Goal: Task Accomplishment & Management: Complete application form

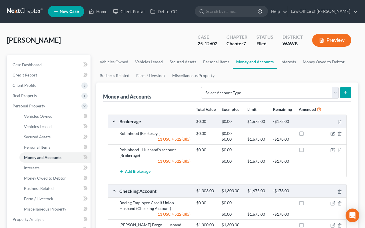
click at [35, 13] on link at bounding box center [25, 11] width 37 height 10
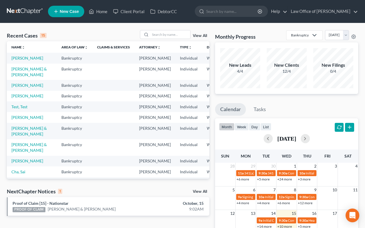
click at [200, 191] on link "View All" at bounding box center [200, 191] width 14 height 4
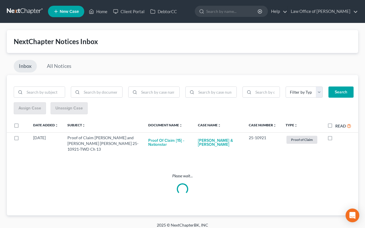
click at [336, 123] on label "Read" at bounding box center [344, 125] width 16 height 7
click at [338, 123] on input "Read" at bounding box center [340, 124] width 4 height 4
checkbox input "true"
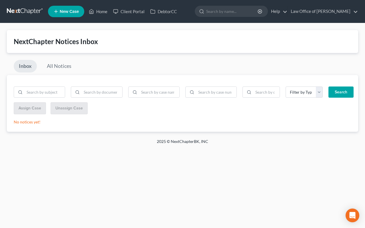
click at [18, 9] on link at bounding box center [25, 11] width 37 height 10
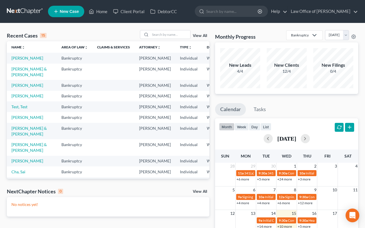
click at [19, 90] on td "[PERSON_NAME]" at bounding box center [32, 85] width 50 height 11
click at [21, 87] on link "[PERSON_NAME]" at bounding box center [27, 85] width 32 height 5
select select "6"
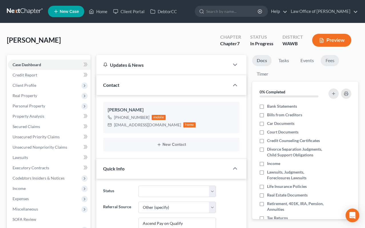
click at [332, 59] on link "Fees" at bounding box center [330, 60] width 18 height 11
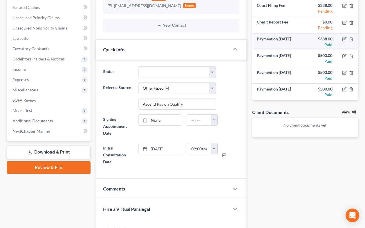
scroll to position [131, 0]
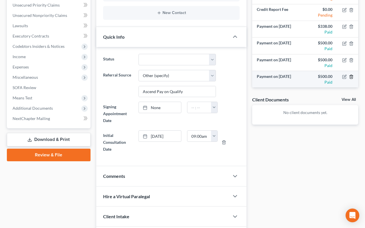
click at [351, 77] on icon "button" at bounding box center [351, 76] width 5 height 5
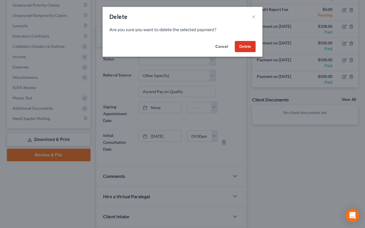
click at [250, 47] on button "Delete" at bounding box center [245, 46] width 21 height 11
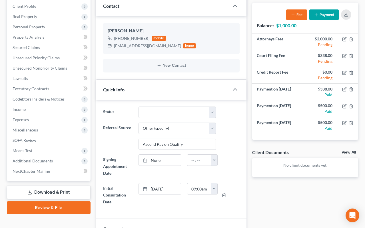
scroll to position [0, 0]
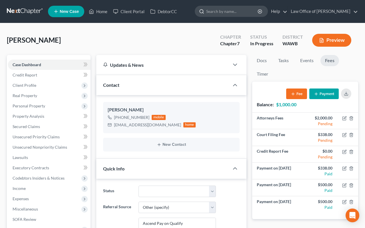
click at [255, 11] on input "search" at bounding box center [232, 11] width 52 height 11
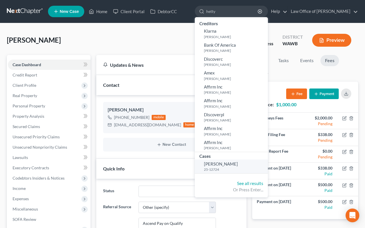
type input "hetty"
click at [238, 164] on span "Jarvis, Hetty" at bounding box center [221, 163] width 34 height 5
select select "6"
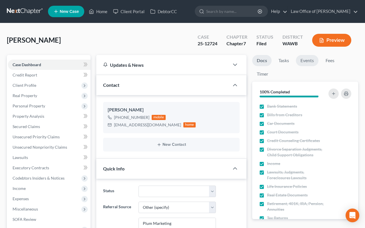
click at [313, 57] on link "Events" at bounding box center [307, 60] width 23 height 11
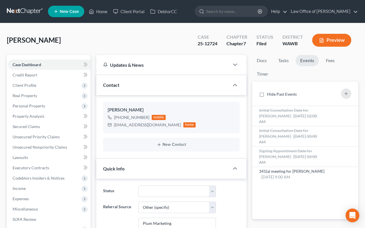
click at [313, 57] on link "Events" at bounding box center [307, 60] width 23 height 11
click at [52, 107] on span "Personal Property" at bounding box center [49, 106] width 83 height 10
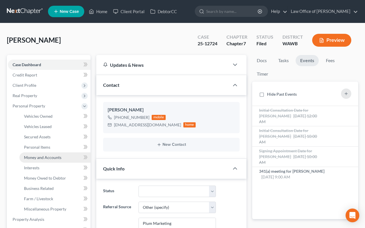
click at [49, 159] on span "Money and Accounts" at bounding box center [42, 157] width 37 height 5
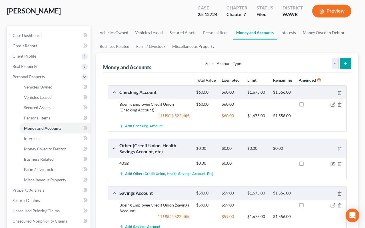
scroll to position [33, 0]
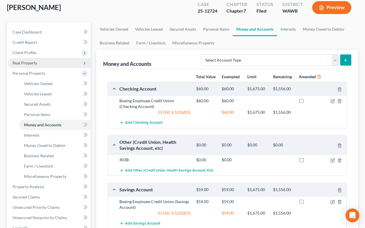
click at [51, 58] on span "Real Property" at bounding box center [49, 63] width 83 height 10
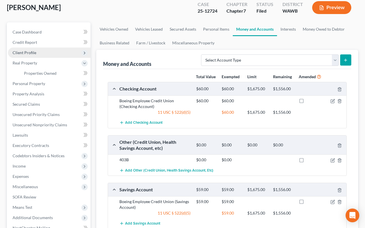
click at [52, 54] on span "Client Profile" at bounding box center [49, 52] width 83 height 10
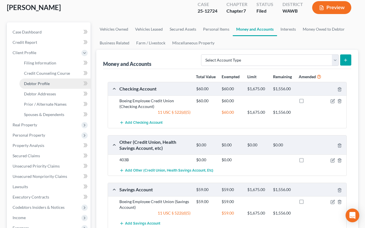
click at [51, 79] on link "Debtor Profile" at bounding box center [54, 83] width 71 height 10
select select "0"
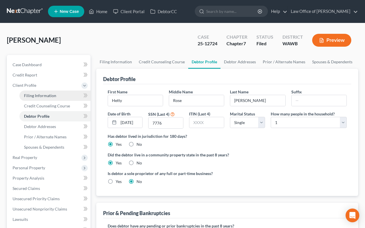
click at [53, 96] on span "Filing Information" at bounding box center [40, 95] width 32 height 5
select select "1"
select select "0"
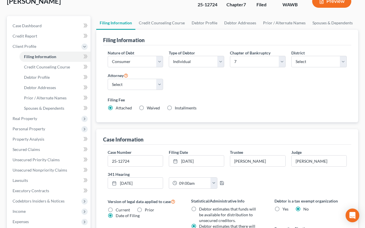
scroll to position [38, 0]
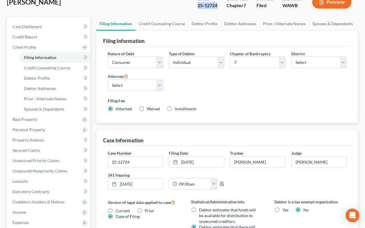
drag, startPoint x: 220, startPoint y: 5, endPoint x: 195, endPoint y: 5, distance: 24.9
click at [195, 5] on div "Case 25-12724" at bounding box center [207, 2] width 29 height 17
copy div "25-12724"
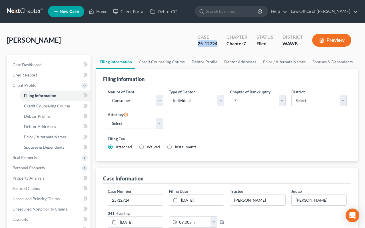
click at [18, 10] on link at bounding box center [25, 11] width 37 height 10
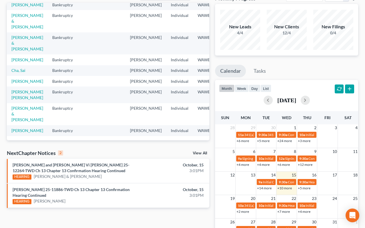
scroll to position [92, 0]
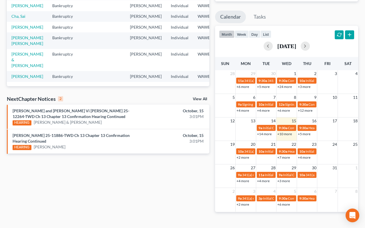
click at [201, 103] on div "NextChapter Notices 2 View All" at bounding box center [108, 99] width 203 height 9
click at [202, 102] on div "View All" at bounding box center [201, 99] width 17 height 5
click at [202, 99] on link "View All" at bounding box center [200, 99] width 14 height 4
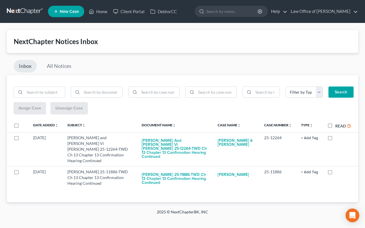
click at [336, 125] on label "Read" at bounding box center [344, 125] width 16 height 7
click at [338, 125] on input "Read" at bounding box center [340, 124] width 4 height 4
checkbox input "true"
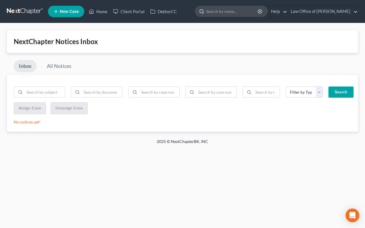
click at [240, 15] on input "search" at bounding box center [232, 11] width 52 height 11
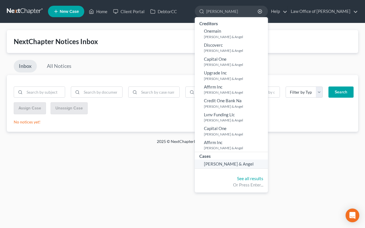
type input "bowden"
click at [250, 161] on span "[PERSON_NAME] & Angel" at bounding box center [229, 163] width 50 height 5
select select "6"
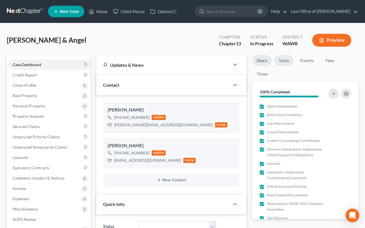
click at [276, 61] on link "Tasks" at bounding box center [284, 60] width 20 height 11
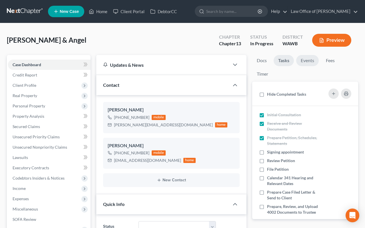
click at [303, 61] on link "Events" at bounding box center [307, 60] width 23 height 11
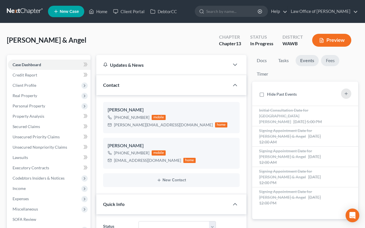
click at [328, 60] on link "Fees" at bounding box center [330, 60] width 18 height 11
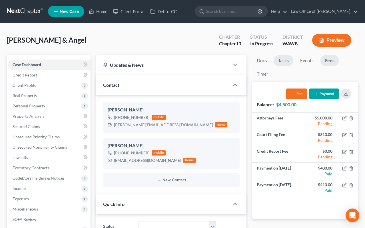
click at [286, 60] on link "Tasks" at bounding box center [284, 60] width 20 height 11
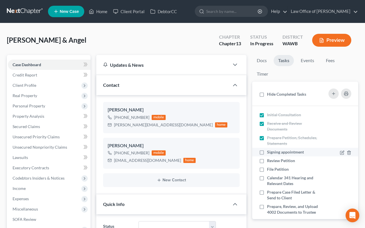
click at [267, 153] on label "Signing appointment" at bounding box center [287, 152] width 41 height 6
click at [270, 153] on input "Signing appointment" at bounding box center [272, 151] width 4 height 4
checkbox input "true"
click at [267, 161] on label "Review Petition" at bounding box center [283, 161] width 33 height 6
click at [270, 161] on input "Review Petition" at bounding box center [272, 160] width 4 height 4
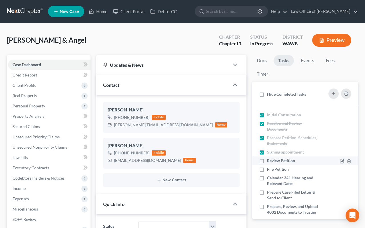
checkbox input "true"
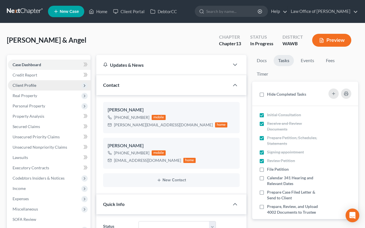
click at [73, 80] on span "Client Profile" at bounding box center [49, 85] width 83 height 10
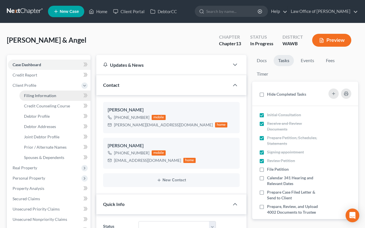
click at [51, 96] on span "Filing Information" at bounding box center [40, 95] width 32 height 5
select select "1"
select select "3"
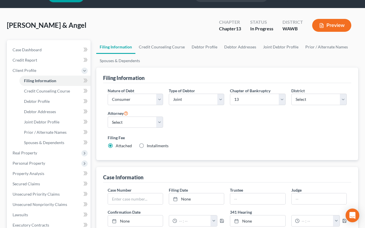
scroll to position [12, 0]
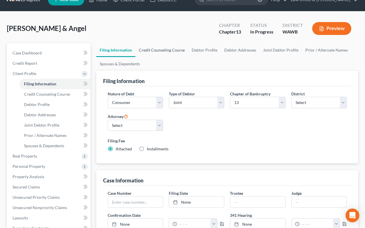
click at [153, 48] on link "Credit Counseling Course" at bounding box center [161, 50] width 53 height 14
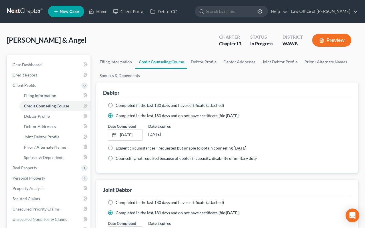
click at [128, 105] on span "Completed in the last 180 days and have certificate (attached)" at bounding box center [170, 105] width 108 height 5
click at [122, 105] on input "Completed in the last 180 days and have certificate (attached)" at bounding box center [120, 104] width 4 height 4
radio input "true"
radio input "false"
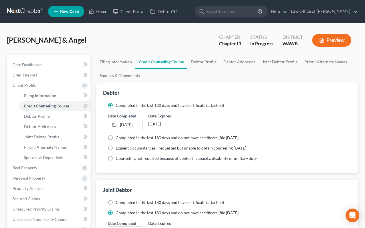
click at [121, 202] on span "Completed in the last 180 days and have certificate (attached)" at bounding box center [170, 202] width 108 height 5
click at [121, 202] on input "Completed in the last 180 days and have certificate (attached)" at bounding box center [120, 201] width 4 height 4
radio input "true"
radio input "false"
click at [196, 64] on link "Debtor Profile" at bounding box center [204, 62] width 33 height 14
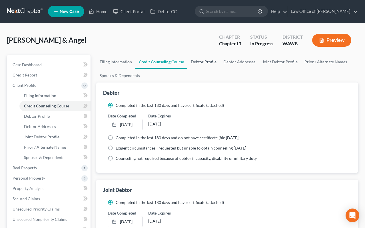
select select "1"
select select "2"
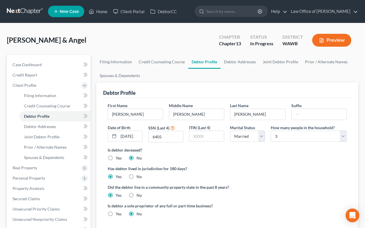
radio input "true"
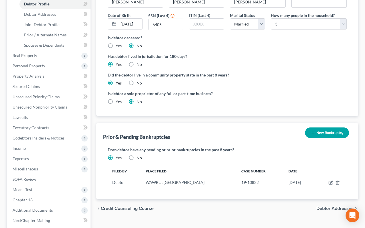
scroll to position [116, 0]
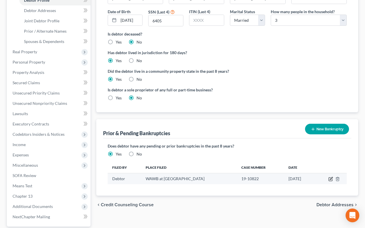
click at [330, 179] on icon "button" at bounding box center [331, 178] width 5 height 5
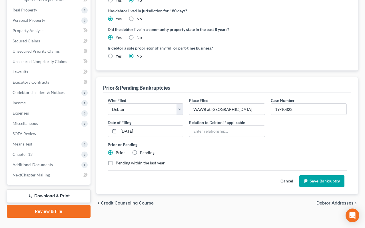
scroll to position [158, 0]
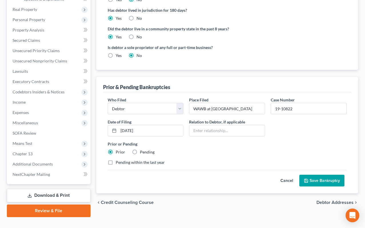
click at [305, 180] on icon "submit" at bounding box center [306, 180] width 3 height 3
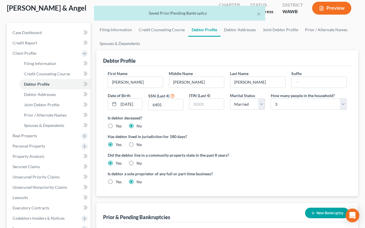
scroll to position [16, 0]
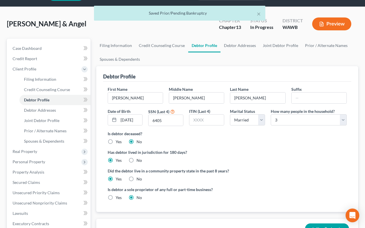
click at [264, 86] on div "Last Name Bowden" at bounding box center [257, 94] width 61 height 17
click at [251, 51] on link "Debtor Addresses" at bounding box center [240, 46] width 39 height 14
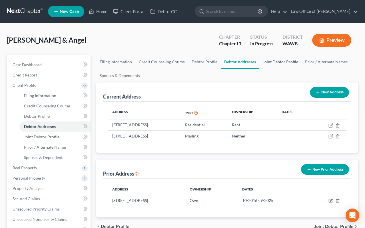
click at [278, 63] on link "Joint Debtor Profile" at bounding box center [281, 62] width 42 height 14
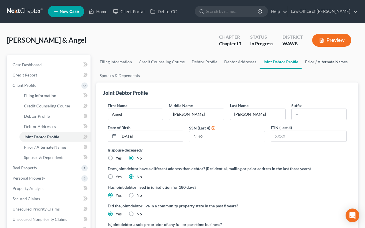
click at [320, 65] on link "Prior / Alternate Names" at bounding box center [326, 62] width 49 height 14
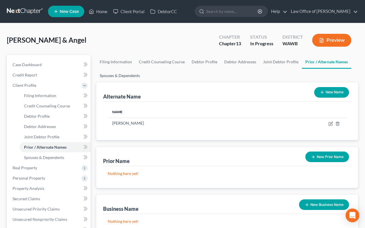
click at [137, 77] on link "Spouses & Dependents" at bounding box center [119, 76] width 47 height 14
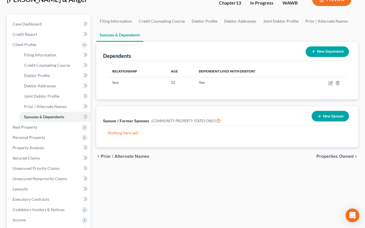
scroll to position [106, 0]
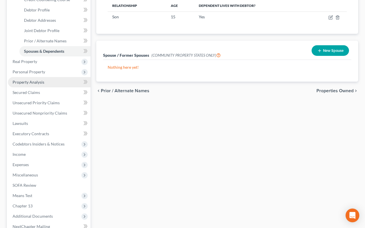
click at [61, 81] on link "Property Analysis" at bounding box center [49, 82] width 83 height 10
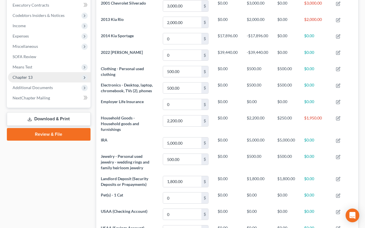
scroll to position [162, 0]
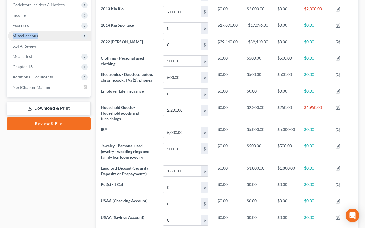
click at [65, 32] on span "Miscellaneous" at bounding box center [49, 36] width 83 height 10
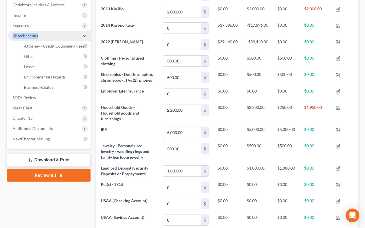
click at [65, 31] on span "Miscellaneous" at bounding box center [49, 36] width 83 height 10
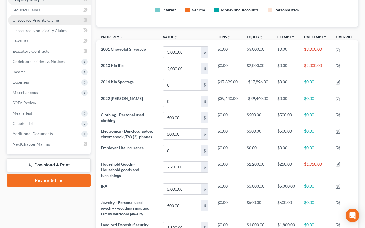
click at [56, 21] on span "Unsecured Priority Claims" at bounding box center [36, 20] width 47 height 5
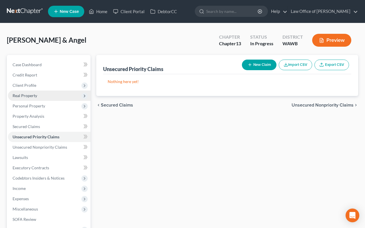
click at [50, 98] on span "Real Property" at bounding box center [49, 95] width 83 height 10
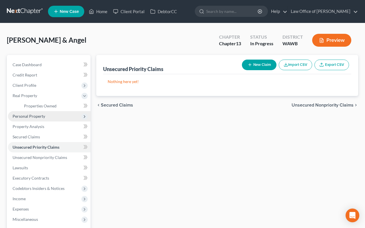
click at [41, 118] on span "Personal Property" at bounding box center [49, 116] width 83 height 10
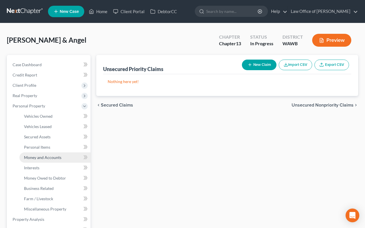
click at [50, 160] on link "Money and Accounts" at bounding box center [54, 157] width 71 height 10
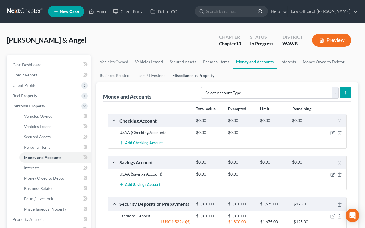
click at [213, 69] on link "Miscellaneous Property" at bounding box center [193, 76] width 49 height 14
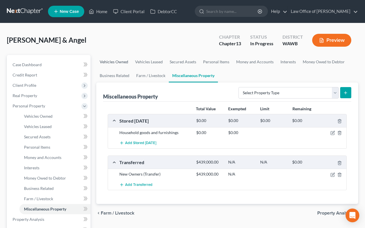
click at [104, 62] on link "Vehicles Owned" at bounding box center [113, 62] width 35 height 14
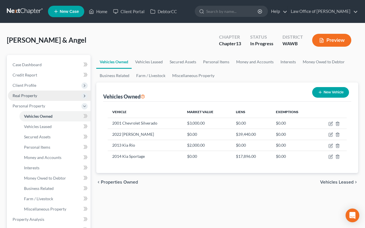
click at [53, 97] on span "Real Property" at bounding box center [49, 95] width 83 height 10
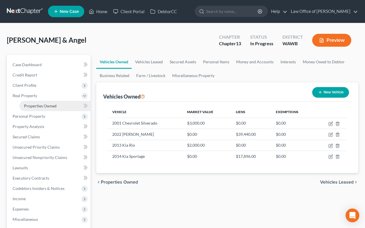
click at [52, 105] on span "Properties Owned" at bounding box center [40, 105] width 33 height 5
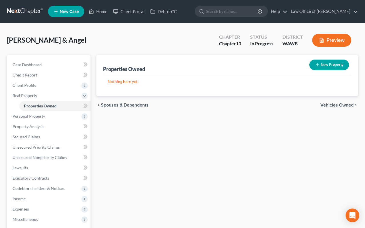
click at [344, 106] on span "Vehicles Owned" at bounding box center [337, 105] width 33 height 5
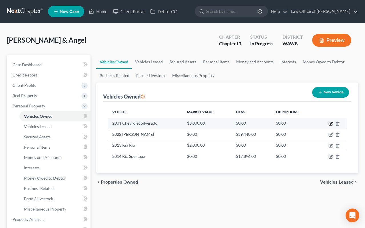
click at [332, 124] on icon "button" at bounding box center [331, 123] width 5 height 5
select select "0"
select select "25"
select select "4"
select select "2"
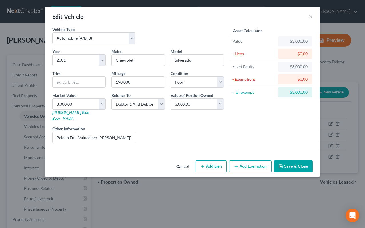
click at [248, 160] on button "Add Exemption" at bounding box center [250, 166] width 43 height 12
select select "2"
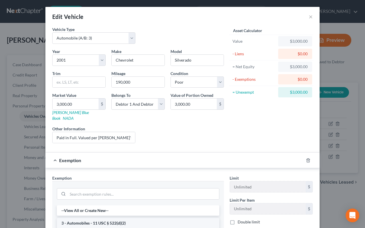
click at [134, 218] on li "3 - Automobiles - 11 USC § 522(d)(2)" at bounding box center [138, 223] width 163 height 10
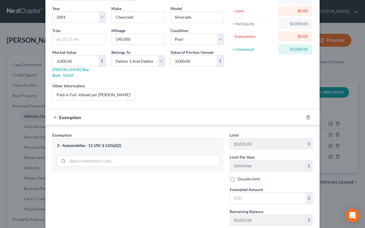
scroll to position [83, 0]
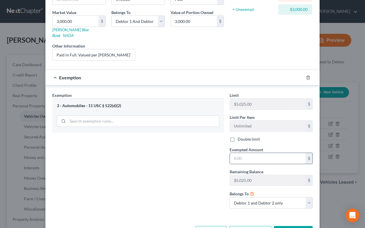
click at [266, 154] on input "text" at bounding box center [268, 158] width 76 height 11
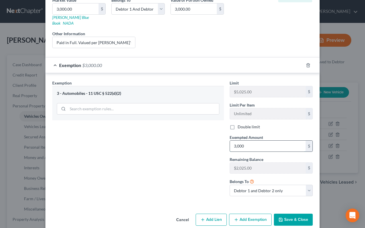
scroll to position [98, 0]
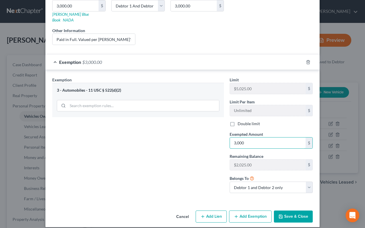
type input "3,000"
click at [297, 210] on button "Save & Close" at bounding box center [293, 216] width 39 height 12
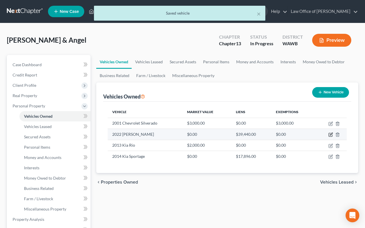
click at [332, 134] on icon "button" at bounding box center [331, 134] width 3 height 3
select select "0"
select select "4"
select select "2"
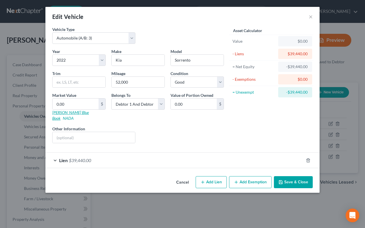
drag, startPoint x: 65, startPoint y: 114, endPoint x: 87, endPoint y: 113, distance: 21.7
click at [74, 115] on link "NADA" at bounding box center [68, 117] width 11 height 5
click at [85, 101] on input "0.00" at bounding box center [76, 103] width 46 height 11
type input "2"
type input "2.00"
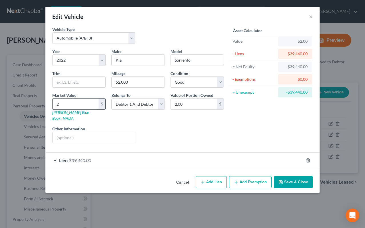
type input "26"
type input "26.00"
type input "267"
type input "267.00"
type input "2677"
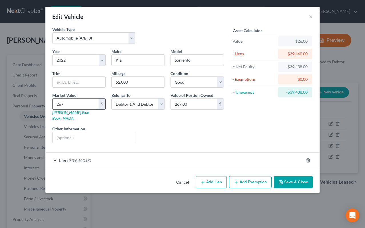
type input "2,677.00"
type input "2,6773"
type input "26,773.00"
type input "26,773"
click at [256, 178] on button "Add Exemption" at bounding box center [250, 182] width 43 height 12
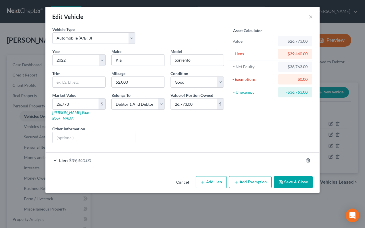
select select "2"
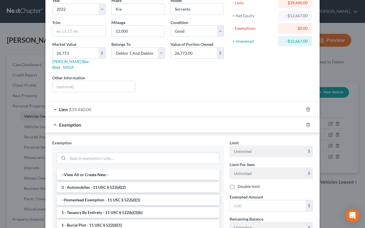
scroll to position [97, 0]
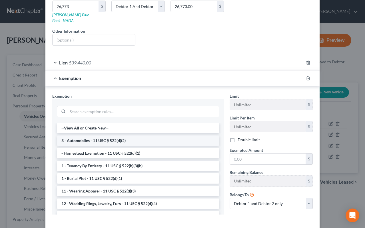
click at [186, 137] on li "3 - Automobiles - 11 USC § 522(d)(2)" at bounding box center [138, 140] width 163 height 10
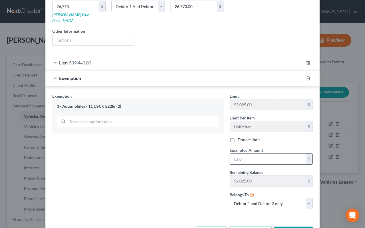
click at [250, 158] on input "text" at bounding box center [268, 158] width 76 height 11
type input "0"
click at [178, 169] on div "Exemption Set must be selected for CA. Exemption * 3 - Automobiles - 11 USC § 5…" at bounding box center [138, 153] width 178 height 121
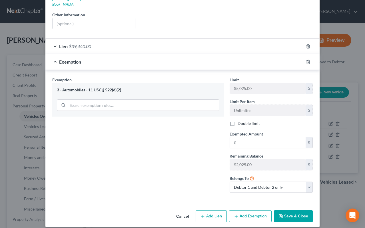
click at [291, 210] on button "Save & Close" at bounding box center [293, 216] width 39 height 12
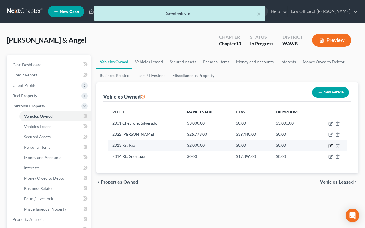
click at [330, 145] on icon "button" at bounding box center [331, 144] width 3 height 3
select select "0"
select select "13"
select select "2"
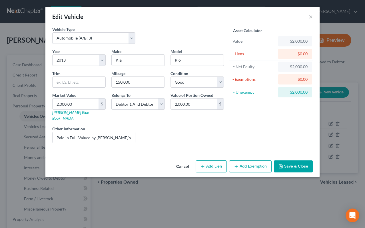
click at [243, 161] on button "Add Exemption" at bounding box center [250, 166] width 43 height 12
select select "2"
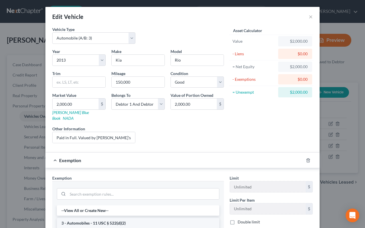
click at [167, 218] on li "3 - Automobiles - 11 USC § 522(d)(2)" at bounding box center [138, 223] width 163 height 10
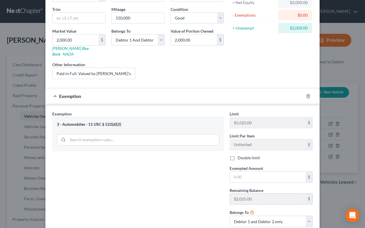
scroll to position [71, 0]
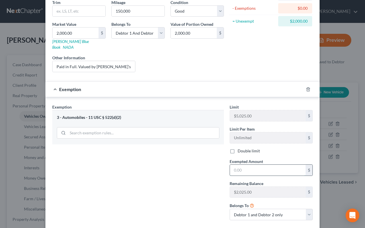
click at [256, 167] on input "text" at bounding box center [268, 169] width 76 height 11
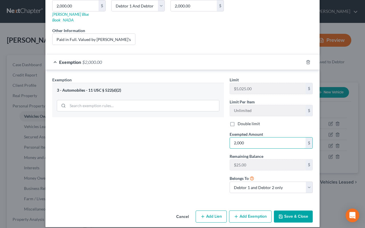
type input "2,000"
click at [289, 210] on button "Save & Close" at bounding box center [293, 216] width 39 height 12
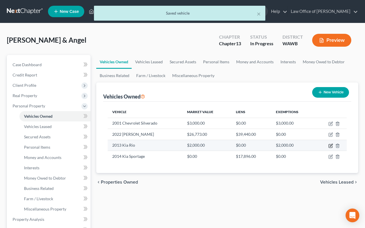
click at [330, 144] on icon "button" at bounding box center [331, 145] width 5 height 5
select select "0"
select select "13"
select select "2"
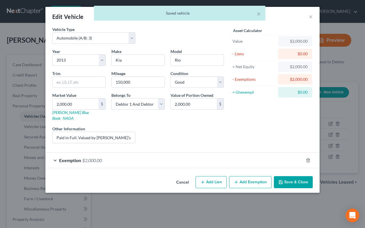
click at [304, 183] on div "Cancel Add Lien Add Lease Add Exemption Save & Close" at bounding box center [182, 183] width 274 height 19
click at [302, 181] on button "Save & Close" at bounding box center [293, 182] width 39 height 12
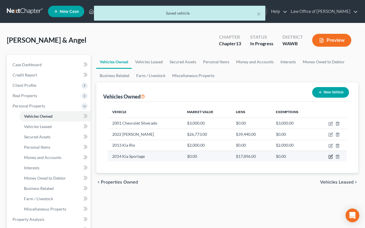
click at [331, 156] on icon "button" at bounding box center [331, 156] width 5 height 5
select select "0"
select select "12"
select select "2"
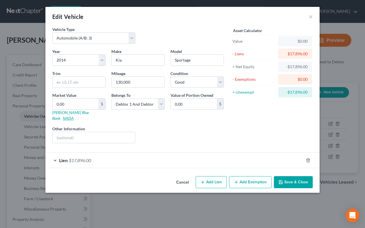
click at [74, 115] on link "NADA" at bounding box center [68, 117] width 11 height 5
click at [75, 107] on input "0.00" at bounding box center [76, 103] width 46 height 11
type input "8"
type input "8.00"
type input "83"
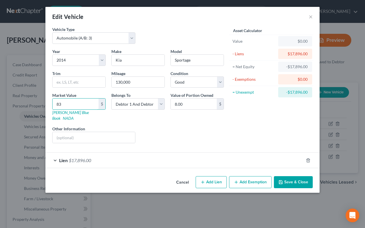
type input "83.00"
type input "835"
type input "835.00"
type input "8,350"
type input "8,350.00"
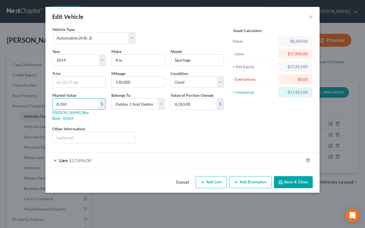
type input "8,35"
type input "835.00"
type input "83"
type input "83.00"
type input "8"
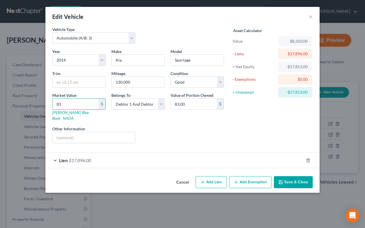
type input "8.00"
type input "84"
type input "84.00"
type input "845"
type input "845.00"
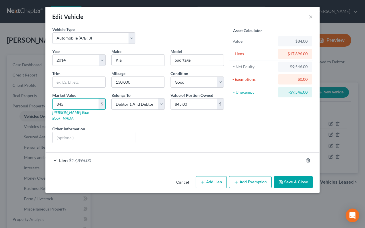
type input "8450"
type input "8,450.00"
type input "8,450"
click at [237, 176] on button "Add Exemption" at bounding box center [250, 182] width 43 height 12
select select "2"
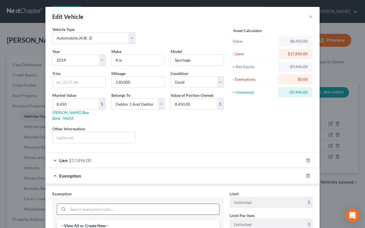
click at [170, 207] on input "search" at bounding box center [144, 209] width 152 height 11
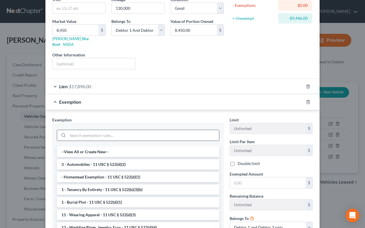
scroll to position [91, 0]
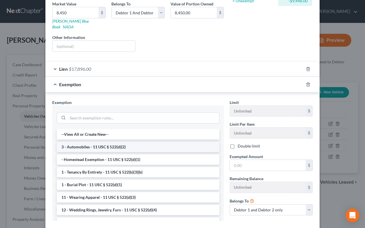
click at [164, 144] on li "3 - Automobiles - 11 USC § 522(d)(2)" at bounding box center [138, 146] width 163 height 10
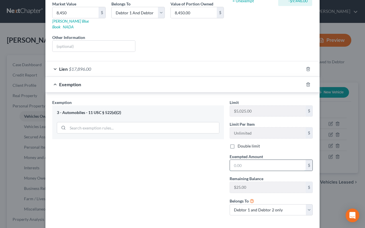
click at [252, 162] on input "text" at bounding box center [268, 165] width 76 height 11
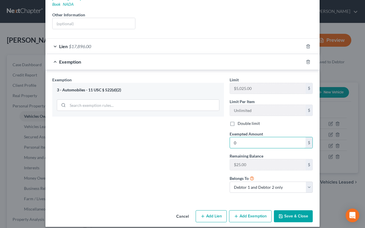
type input "0"
click at [189, 154] on div "Exemption Set must be selected for CA. Exemption * 3 - Automobiles - 11 USC § 5…" at bounding box center [138, 137] width 178 height 121
drag, startPoint x: 261, startPoint y: 211, endPoint x: 314, endPoint y: 202, distance: 53.6
click at [314, 208] on div "Cancel Add Lien Add Lease Add Exemption Save & Close" at bounding box center [182, 217] width 274 height 19
click at [298, 210] on button "Save & Close" at bounding box center [293, 216] width 39 height 12
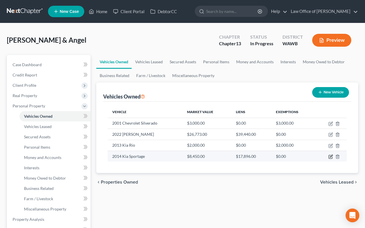
click at [330, 157] on icon "button" at bounding box center [331, 156] width 5 height 5
select select "0"
select select "12"
select select "2"
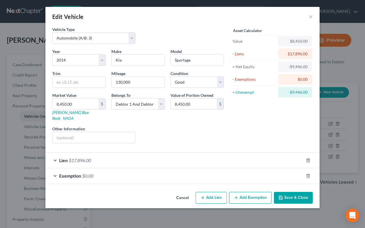
click at [292, 192] on button "Save & Close" at bounding box center [293, 198] width 39 height 12
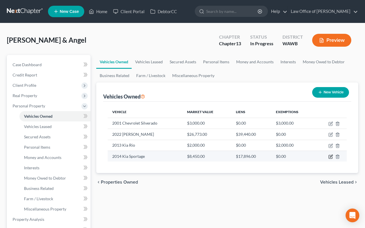
click at [331, 156] on icon "button" at bounding box center [331, 155] width 3 height 3
select select "0"
select select "12"
select select "2"
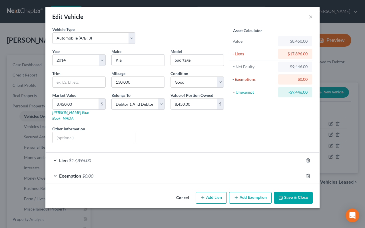
click at [283, 195] on icon "button" at bounding box center [281, 197] width 5 height 5
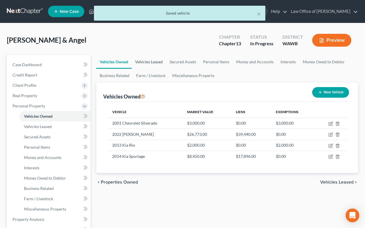
click at [159, 61] on link "Vehicles Leased" at bounding box center [149, 62] width 35 height 14
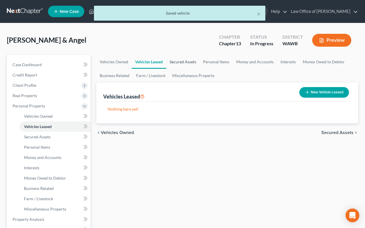
click at [182, 61] on link "Secured Assets" at bounding box center [182, 62] width 33 height 14
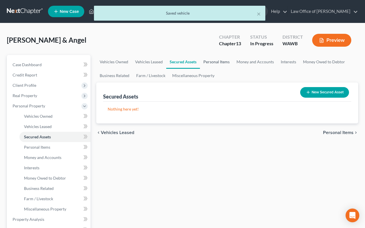
click at [201, 62] on link "Personal Items" at bounding box center [216, 62] width 33 height 14
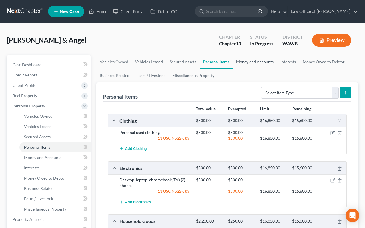
click at [257, 63] on link "Money and Accounts" at bounding box center [255, 62] width 44 height 14
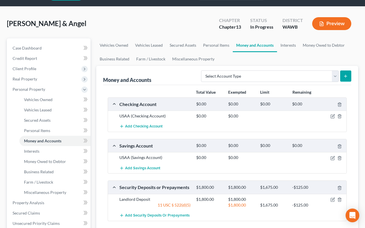
scroll to position [20, 0]
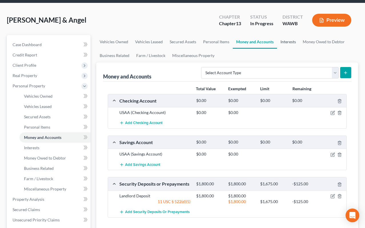
click at [289, 42] on link "Interests" at bounding box center [288, 42] width 22 height 14
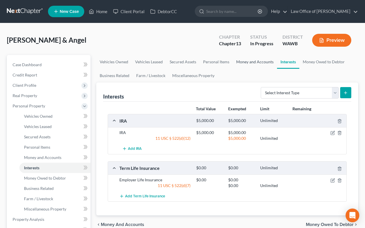
click at [267, 60] on link "Money and Accounts" at bounding box center [255, 62] width 44 height 14
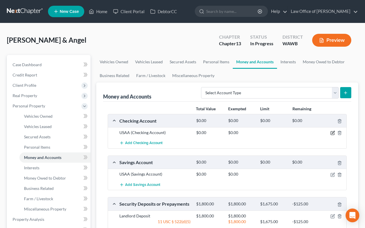
click at [333, 132] on icon "button" at bounding box center [333, 132] width 5 height 5
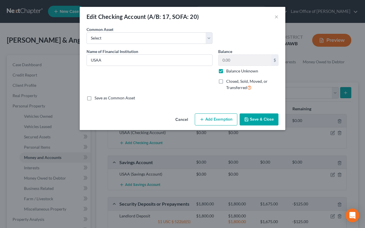
click at [226, 70] on label "Balance Unknown" at bounding box center [242, 71] width 32 height 6
click at [229, 70] on input "Balance Unknown" at bounding box center [231, 70] width 4 height 4
checkbox input "false"
click at [223, 116] on button "Add Exemption" at bounding box center [216, 119] width 43 height 12
select select "2"
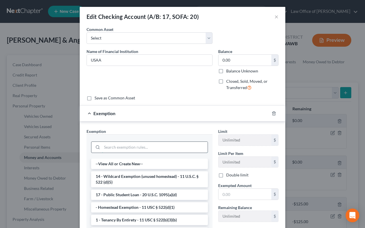
click at [172, 146] on input "search" at bounding box center [155, 146] width 106 height 11
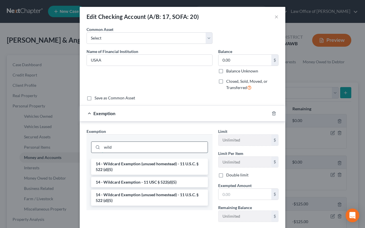
type input "wild"
click at [165, 165] on li "14 - Wildcard Exemption (unused homestead) - 11 U.S.C. § 522 (d)(5)" at bounding box center [149, 166] width 117 height 16
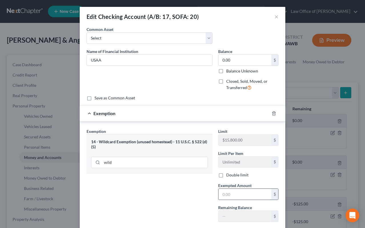
click at [231, 191] on input "text" at bounding box center [245, 193] width 53 height 11
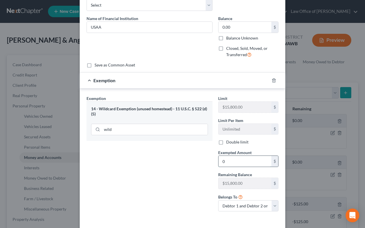
scroll to position [57, 0]
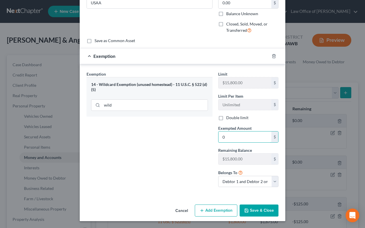
type input "0"
click at [248, 213] on button "Save & Close" at bounding box center [259, 210] width 39 height 12
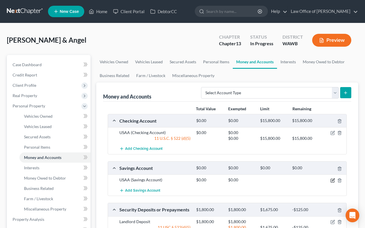
click at [333, 180] on icon "button" at bounding box center [333, 179] width 3 height 3
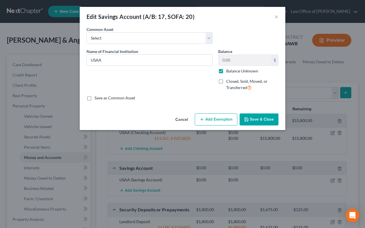
click at [226, 69] on label "Balance Unknown" at bounding box center [242, 71] width 32 height 6
click at [229, 69] on input "Balance Unknown" at bounding box center [231, 70] width 4 height 4
checkbox input "false"
click at [223, 115] on button "Add Exemption" at bounding box center [216, 119] width 43 height 12
select select "2"
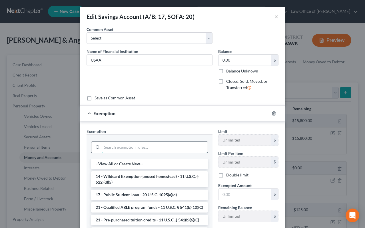
click at [187, 147] on input "search" at bounding box center [155, 146] width 106 height 11
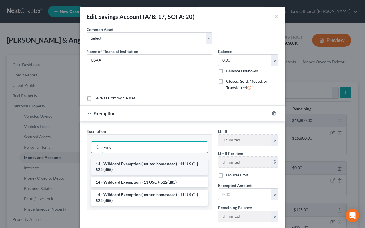
type input "wild"
click at [169, 168] on li "14 - Wildcard Exemption (unused homestead) - 11 U.S.C. § 522 (d)(5)" at bounding box center [149, 166] width 117 height 16
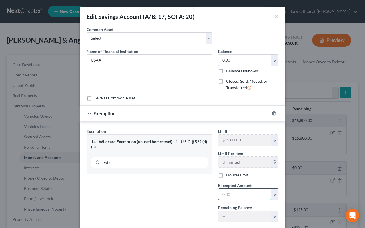
click at [236, 192] on input "text" at bounding box center [245, 193] width 53 height 11
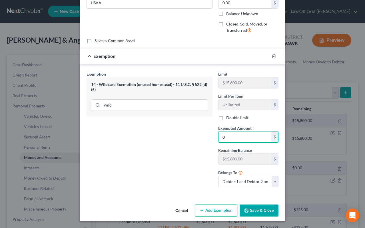
type input "0"
click at [255, 212] on button "Save & Close" at bounding box center [259, 210] width 39 height 12
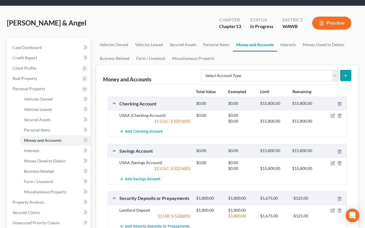
scroll to position [3, 0]
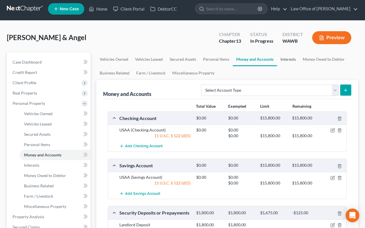
click at [290, 60] on link "Interests" at bounding box center [288, 59] width 22 height 14
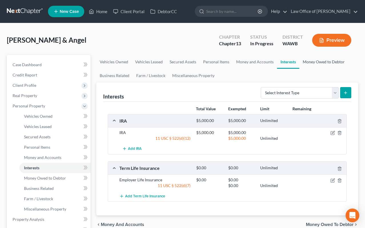
click at [313, 59] on link "Money Owed to Debtor" at bounding box center [324, 62] width 49 height 14
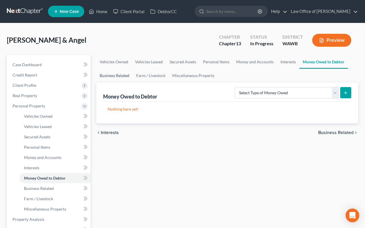
click at [122, 75] on link "Business Related" at bounding box center [114, 76] width 37 height 14
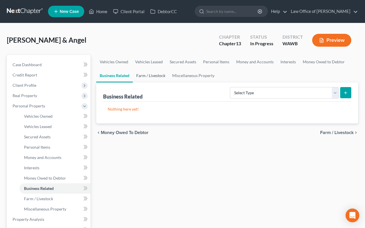
click at [148, 79] on link "Farm / Livestock" at bounding box center [151, 76] width 36 height 14
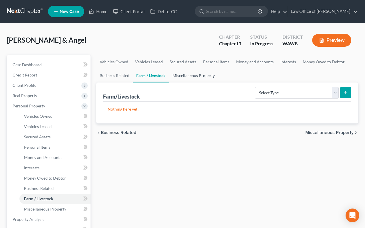
click at [186, 77] on link "Miscellaneous Property" at bounding box center [193, 76] width 49 height 14
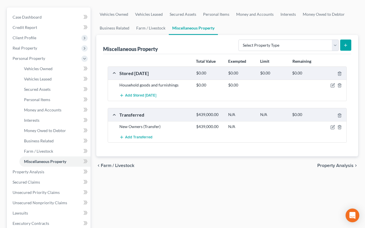
scroll to position [53, 0]
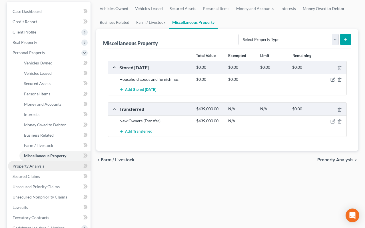
click at [38, 166] on span "Property Analysis" at bounding box center [29, 165] width 32 height 5
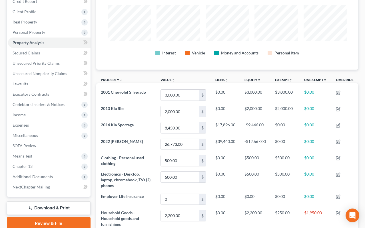
scroll to position [32, 0]
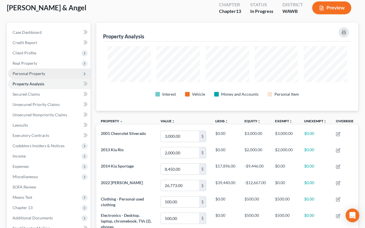
click at [57, 73] on span "Personal Property" at bounding box center [49, 73] width 83 height 10
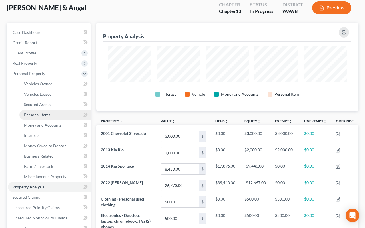
click at [54, 114] on link "Personal Items" at bounding box center [54, 114] width 71 height 10
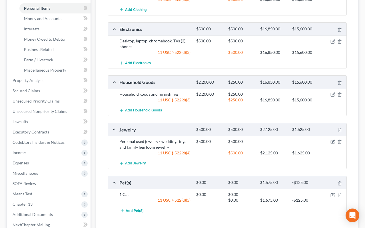
scroll to position [171, 0]
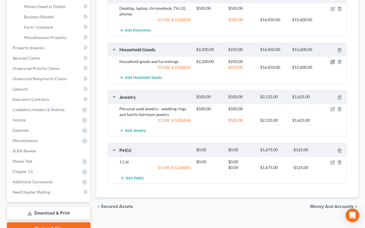
click at [333, 61] on icon "button" at bounding box center [333, 61] width 3 height 3
select select "2"
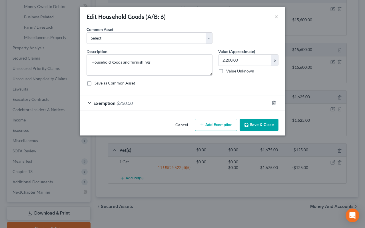
click at [226, 108] on div "Exemption $250.00" at bounding box center [175, 102] width 190 height 15
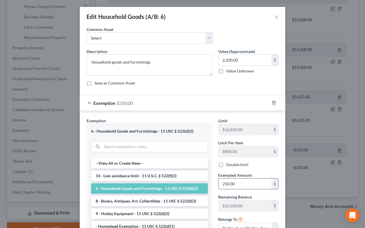
click at [242, 181] on input "250.00" at bounding box center [245, 183] width 53 height 11
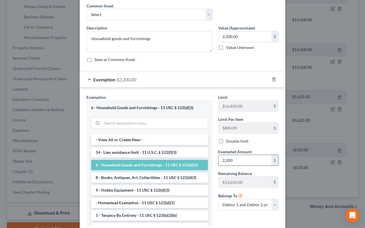
scroll to position [62, 0]
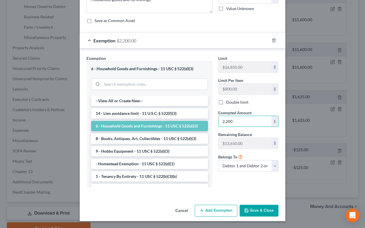
type input "2,200"
click at [262, 207] on button "Save & Close" at bounding box center [259, 210] width 39 height 12
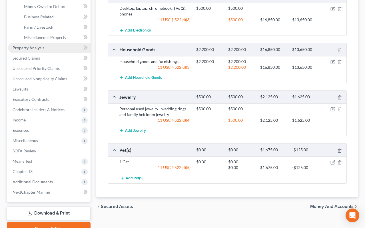
click at [46, 47] on link "Property Analysis" at bounding box center [49, 48] width 83 height 10
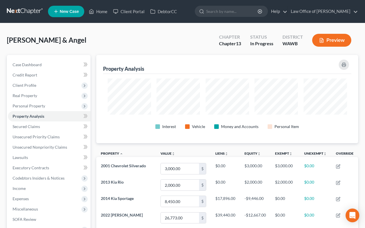
scroll to position [285764, 285590]
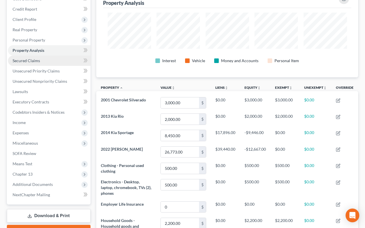
click at [39, 59] on span "Secured Claims" at bounding box center [26, 60] width 27 height 5
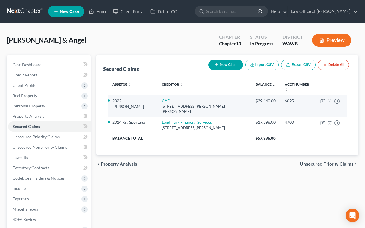
click at [162, 98] on link "CAF" at bounding box center [166, 100] width 8 height 5
select select "10"
select select "4"
select select "0"
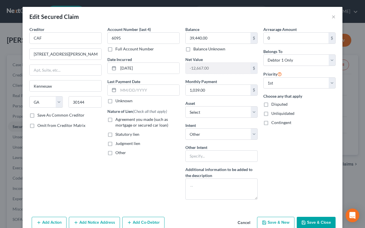
click at [115, 118] on label "Agreement you made (such as mortgage or secured car loan)" at bounding box center [147, 121] width 64 height 11
click at [118, 118] on input "Agreement you made (such as mortgage or secured car loan)" at bounding box center [120, 118] width 4 height 4
checkbox input "true"
click at [312, 219] on button "Save & Close" at bounding box center [316, 222] width 39 height 12
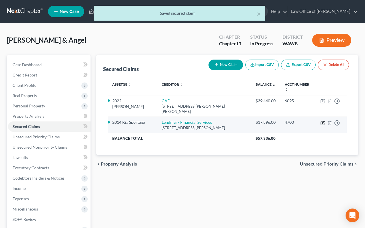
click at [323, 120] on icon "button" at bounding box center [323, 122] width 5 height 5
select select "10"
select select "0"
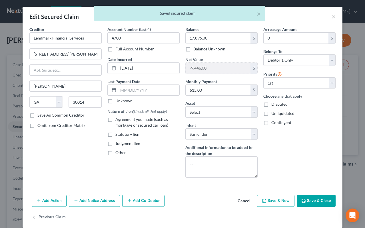
click at [115, 119] on label "Agreement you made (such as mortgage or secured car loan)" at bounding box center [147, 121] width 64 height 11
click at [118, 119] on input "Agreement you made (such as mortgage or secured car loan)" at bounding box center [120, 118] width 4 height 4
checkbox input "true"
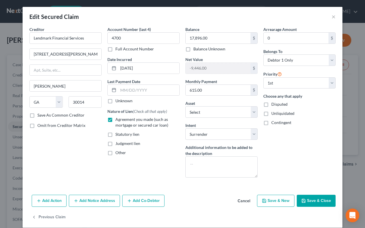
click at [308, 203] on button "Save & Close" at bounding box center [316, 200] width 39 height 12
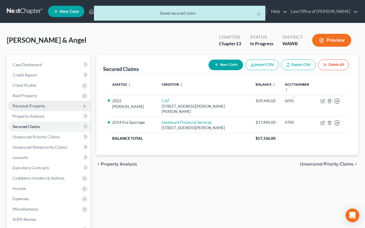
click at [55, 107] on span "Personal Property" at bounding box center [49, 106] width 83 height 10
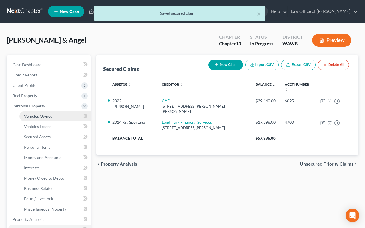
click at [52, 112] on link "Vehicles Owned" at bounding box center [54, 116] width 71 height 10
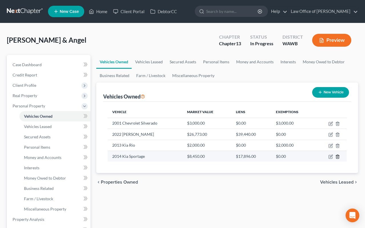
click at [338, 156] on icon "button" at bounding box center [338, 156] width 5 height 5
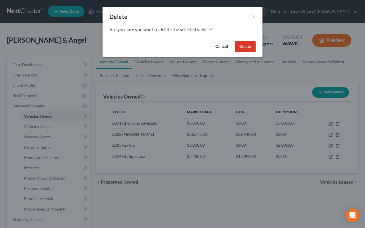
click at [245, 48] on button "Delete" at bounding box center [245, 46] width 21 height 11
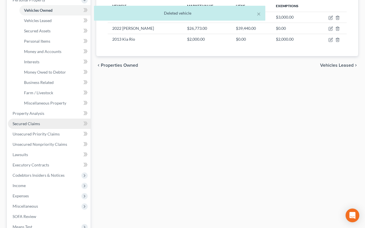
click at [39, 124] on link "Secured Claims" at bounding box center [49, 123] width 83 height 10
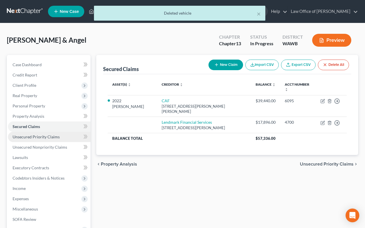
click at [43, 135] on span "Unsecured Priority Claims" at bounding box center [36, 136] width 47 height 5
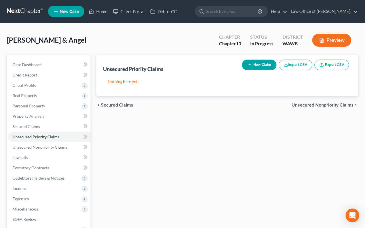
click at [261, 67] on button "New Claim" at bounding box center [259, 64] width 35 height 11
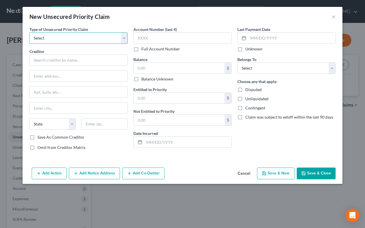
click at [102, 43] on select "Select Taxes & Other Government Units Domestic Support Obligations Extensions o…" at bounding box center [78, 37] width 98 height 11
select select "0"
click at [29, 32] on select "Select Taxes & Other Government Units Domestic Support Obligations Extensions o…" at bounding box center [78, 37] width 98 height 11
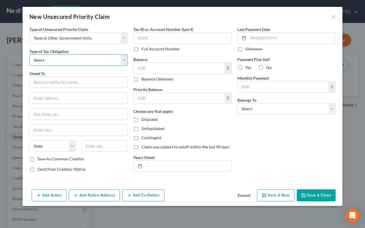
click at [92, 62] on select "Select Federal City State Franchise Tax Board Other" at bounding box center [78, 59] width 98 height 11
select select "0"
click at [29, 54] on select "Select Federal City State Franchise Tax Board Other" at bounding box center [78, 59] width 98 height 11
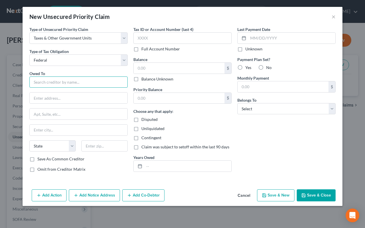
click at [84, 85] on input "text" at bounding box center [78, 81] width 98 height 11
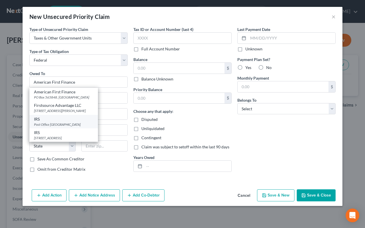
click at [70, 121] on div "IRS" at bounding box center [63, 119] width 59 height 6
type input "IRS"
type input "Post Office Box 7346"
type input "Philadelphia"
select select "39"
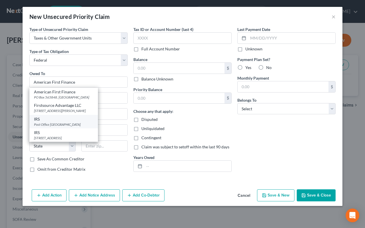
type input "19101"
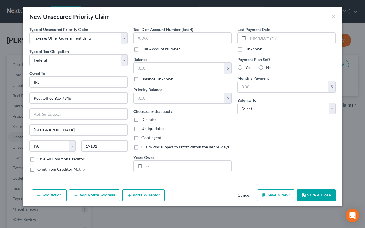
click at [87, 195] on button "Add Notice Address" at bounding box center [94, 195] width 51 height 12
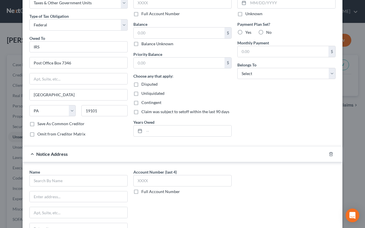
scroll to position [60, 0]
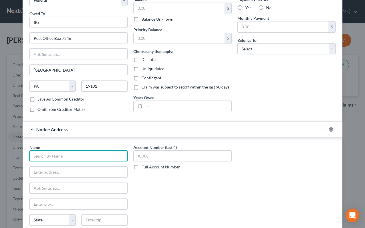
click at [77, 154] on input "text" at bounding box center [78, 155] width 98 height 11
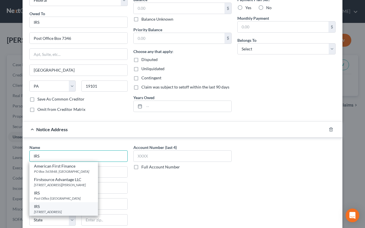
type input "IRS"
click at [69, 207] on div "IRS" at bounding box center [63, 206] width 59 height 6
type input "915 2nd Avenue"
type input "M/S W244"
type input "Seattle"
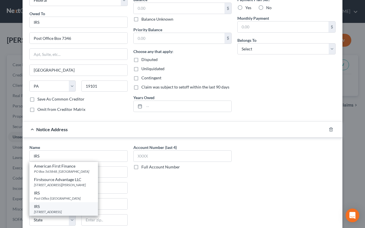
select select "50"
type input "98174"
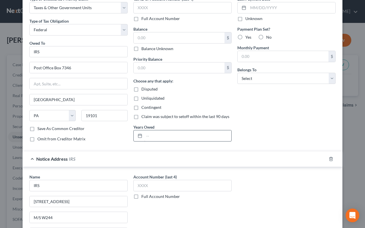
scroll to position [0, 0]
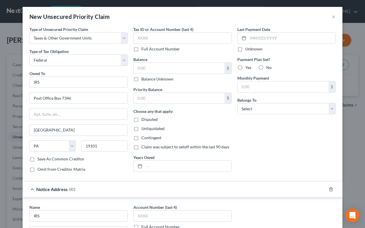
click at [266, 67] on label "No" at bounding box center [268, 68] width 5 height 6
click at [269, 67] on input "No" at bounding box center [271, 67] width 4 height 4
radio input "true"
click at [262, 106] on select "Select Debtor 1 Only Debtor 2 Only Debtor 1 And Debtor 2 Only At Least One Of T…" at bounding box center [287, 108] width 98 height 11
select select "0"
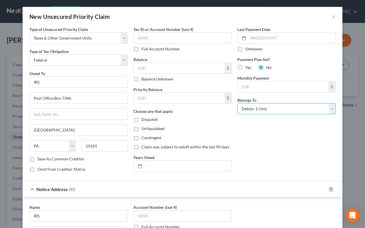
click at [238, 103] on select "Select Debtor 1 Only Debtor 2 Only Debtor 1 And Debtor 2 Only At Least One Of T…" at bounding box center [287, 108] width 98 height 11
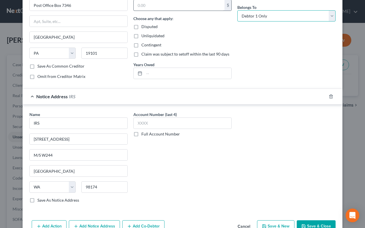
scroll to position [108, 0]
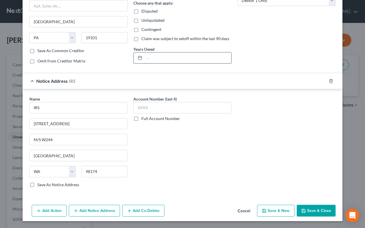
click at [214, 57] on input "text" at bounding box center [187, 57] width 87 height 11
type input "Notice Only"
click at [326, 211] on button "Save & Close" at bounding box center [316, 210] width 39 height 12
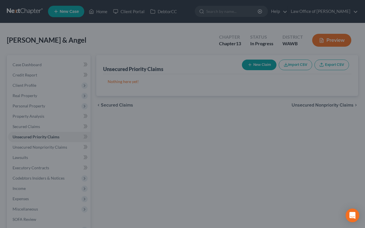
scroll to position [0, 0]
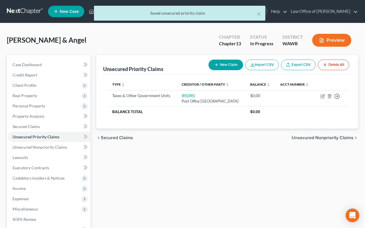
click at [313, 140] on span "Unsecured Nonpriority Claims" at bounding box center [323, 137] width 62 height 5
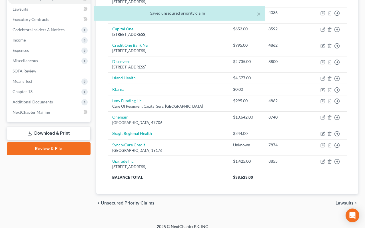
scroll to position [143, 0]
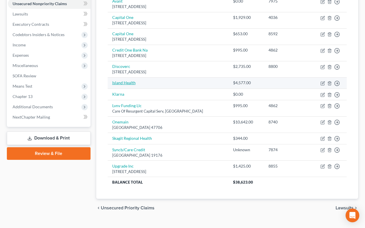
click at [129, 83] on link "Island Health" at bounding box center [123, 82] width 23 height 5
select select "0"
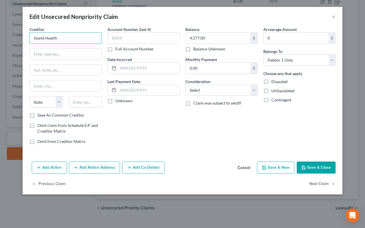
drag, startPoint x: 82, startPoint y: 40, endPoint x: 14, endPoint y: 35, distance: 68.8
click at [14, 35] on div "Edit Unsecured Nonpriority Claim × Creditor * Island Health State AL AK AR AZ C…" at bounding box center [182, 114] width 365 height 228
click at [69, 56] on input "text" at bounding box center [66, 54] width 72 height 11
paste input "1211 24th Street"
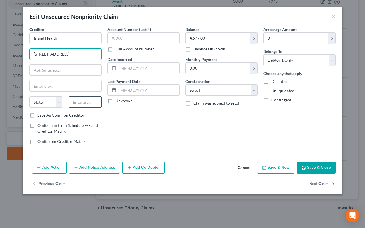
type input "1211 24th Street"
click at [81, 105] on input "text" at bounding box center [85, 101] width 33 height 11
type input "98221"
type input "Anacortes"
select select "50"
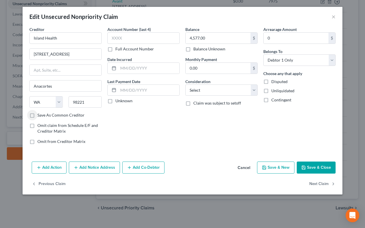
click at [317, 166] on button "Save & Close" at bounding box center [316, 167] width 39 height 12
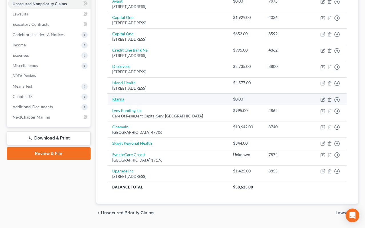
click at [118, 98] on link "Klarna" at bounding box center [118, 98] width 12 height 5
select select "14"
select select "0"
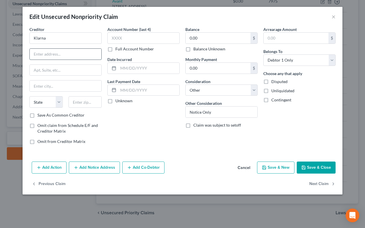
click at [58, 54] on input "text" at bounding box center [66, 54] width 72 height 11
paste input "800 N. High St, Ste. 400"
type input "800 N. High St, Ste. 400"
click at [77, 101] on input "text" at bounding box center [85, 101] width 33 height 11
type input "43215"
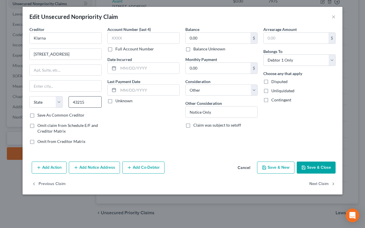
type input "Columbus"
select select "36"
click at [313, 166] on button "Save & Close" at bounding box center [316, 167] width 39 height 12
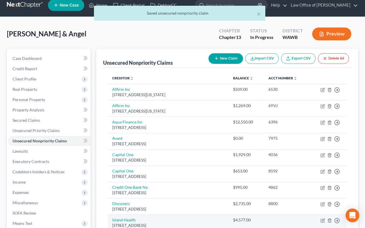
scroll to position [0, 0]
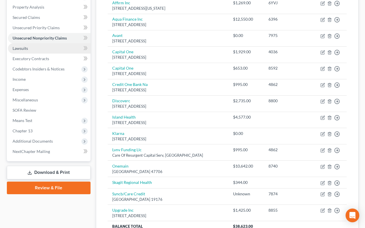
click at [61, 47] on link "Lawsuits" at bounding box center [49, 48] width 83 height 10
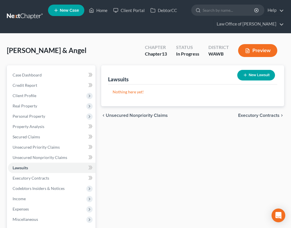
click at [254, 77] on button "New Lawsuit" at bounding box center [256, 75] width 38 height 11
select select "0"
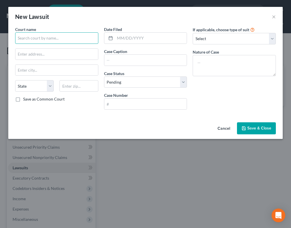
click at [83, 39] on input "text" at bounding box center [56, 37] width 83 height 11
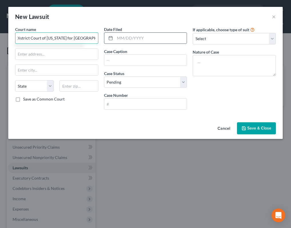
scroll to position [0, 4]
type input "District Court of Washington for Island County"
click at [130, 39] on input "text" at bounding box center [151, 38] width 72 height 11
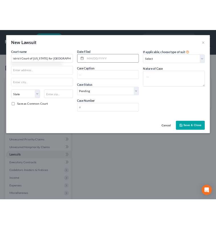
scroll to position [0, 0]
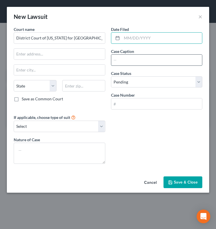
click at [129, 61] on input "text" at bounding box center [156, 60] width 91 height 11
type input "C"
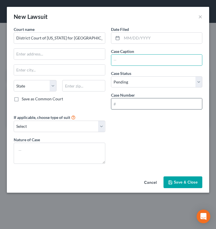
click at [145, 103] on input "text" at bounding box center [156, 103] width 91 height 11
type input "CV23-824"
click at [154, 69] on div "Date Filed Case Caption Case Status * Select Pending On Appeal Concluded Case N…" at bounding box center [156, 70] width 97 height 88
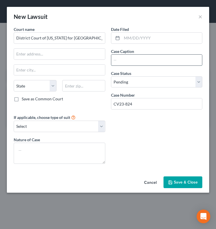
click at [150, 64] on input "text" at bounding box center [156, 60] width 91 height 11
type input "Merchants Credit Corporation v. Angela Bowden & Brent Nathaniel Bowden"
click at [185, 182] on span "Save & Close" at bounding box center [186, 182] width 24 height 5
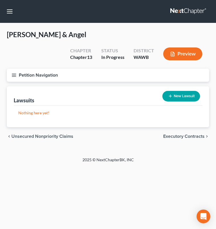
click at [184, 99] on button "New Lawsuit" at bounding box center [182, 96] width 38 height 11
select select "0"
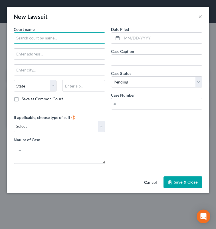
click at [66, 35] on input "text" at bounding box center [60, 37] width 92 height 11
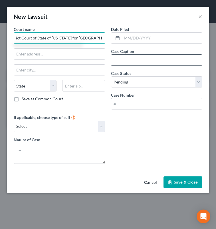
type input "District Court of State of [US_STATE] for [GEOGRAPHIC_DATA]"
click at [134, 59] on input "text" at bounding box center [156, 60] width 91 height 11
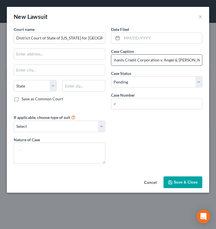
scroll to position [0, 11]
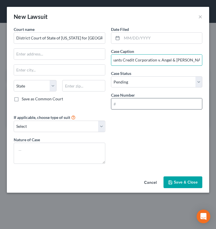
type input "Merchants Credit Corporation v. Angel & Brent Bowden"
click at [145, 106] on input "text" at bounding box center [156, 103] width 91 height 11
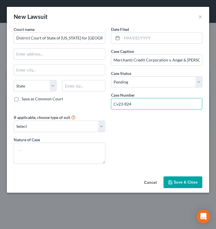
type input "Cv23-824"
click at [191, 182] on span "Save & Close" at bounding box center [186, 182] width 24 height 5
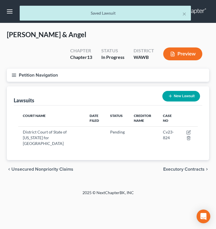
click at [13, 73] on icon "button" at bounding box center [13, 75] width 5 height 5
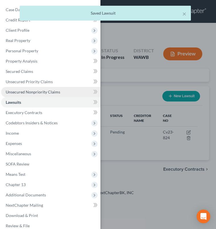
click at [40, 93] on span "Unsecured Nonpriority Claims" at bounding box center [33, 91] width 55 height 5
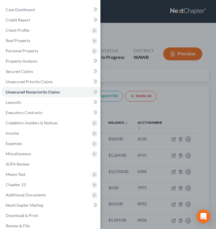
click at [144, 109] on div "Case Dashboard Payments Invoices Payments Payments Credit Report Client Profile" at bounding box center [108, 114] width 216 height 229
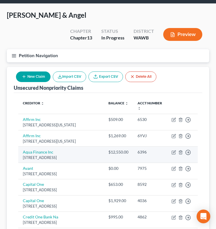
scroll to position [17, 0]
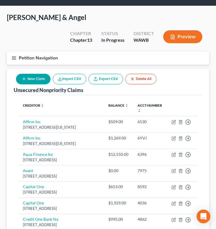
click at [35, 83] on button "New Claim" at bounding box center [33, 79] width 35 height 11
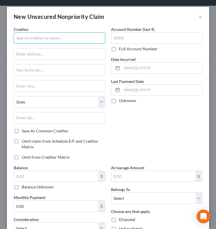
click at [43, 39] on input "text" at bounding box center [60, 37] width 92 height 11
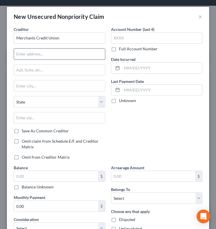
click at [65, 53] on input "text" at bounding box center [59, 54] width 91 height 11
type input "Merchants Credit Union"
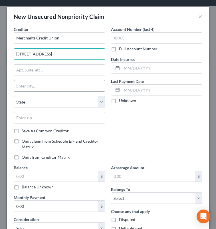
type input "2245 152nd Avenue Northeast"
click at [65, 88] on input "text" at bounding box center [59, 85] width 91 height 11
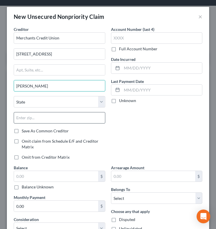
type input "Redmond"
click at [53, 121] on input "text" at bounding box center [60, 117] width 92 height 11
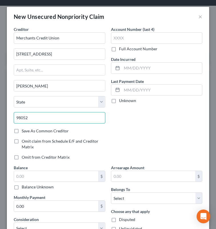
type input "98052"
select select "50"
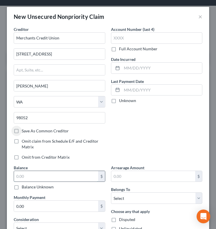
click at [86, 175] on input "text" at bounding box center [56, 176] width 84 height 11
type input "9,709"
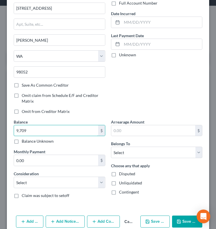
scroll to position [56, 0]
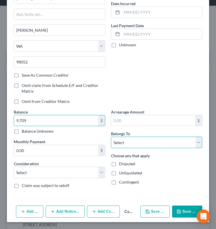
click at [133, 143] on select "Select Debtor 1 Only Debtor 2 Only Debtor 1 And Debtor 2 Only At Least One Of T…" at bounding box center [157, 142] width 92 height 11
select select "2"
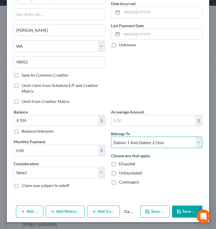
click at [111, 137] on select "Select Debtor 1 Only Debtor 2 Only Debtor 1 And Debtor 2 Only At Least One Of T…" at bounding box center [157, 142] width 92 height 11
click at [185, 211] on button "Save & Close" at bounding box center [187, 212] width 30 height 12
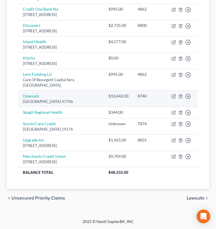
scroll to position [254, 0]
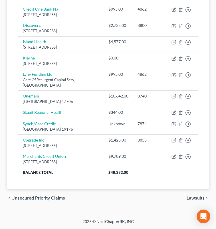
drag, startPoint x: 1, startPoint y: 37, endPoint x: -97, endPoint y: 41, distance: 98.2
click at [0, 41] on html "Home New Case Client Portal DebtorCC Law Office of Lisa S. Tse lisa@lisatselaw.…" at bounding box center [108, 1] width 216 height 456
drag, startPoint x: 2, startPoint y: 50, endPoint x: -37, endPoint y: 47, distance: 39.3
click at [0, 47] on html "Home New Case Client Portal DebtorCC Law Office of Lisa S. Tse lisa@lisatselaw.…" at bounding box center [108, 1] width 216 height 456
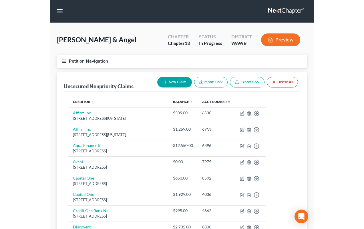
scroll to position [0, 0]
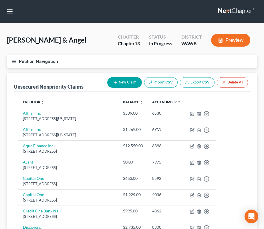
drag, startPoint x: 1, startPoint y: 64, endPoint x: -133, endPoint y: 59, distance: 134.7
click at [0, 59] on html "Home New Case Client Portal DebtorCC Law Office of Lisa S. Tse lisa@lisatselaw.…" at bounding box center [132, 212] width 264 height 425
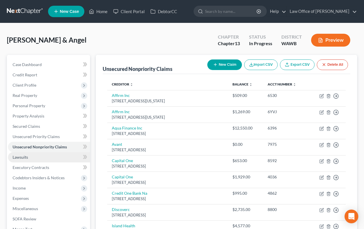
click at [58, 154] on link "Lawsuits" at bounding box center [49, 157] width 82 height 10
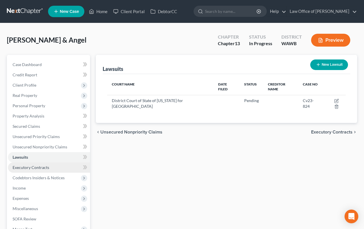
click at [59, 165] on link "Executory Contracts" at bounding box center [49, 167] width 82 height 10
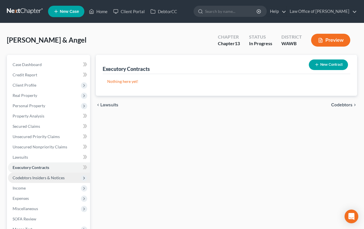
click at [61, 177] on span "Codebtors Insiders & Notices" at bounding box center [39, 177] width 52 height 5
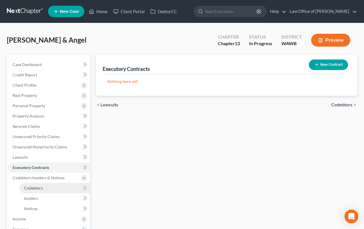
click at [60, 187] on link "Codebtors" at bounding box center [54, 188] width 71 height 10
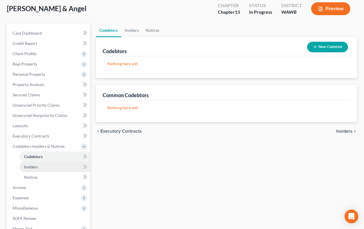
click at [61, 164] on link "Insiders" at bounding box center [54, 167] width 71 height 10
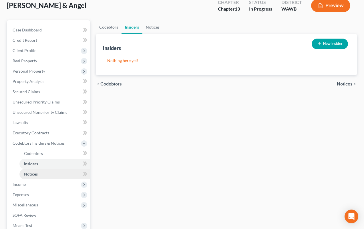
click at [56, 174] on link "Notices" at bounding box center [54, 174] width 71 height 10
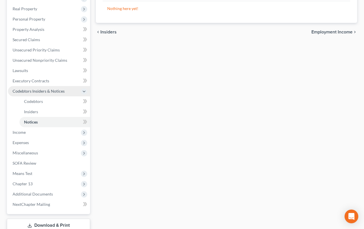
scroll to position [96, 0]
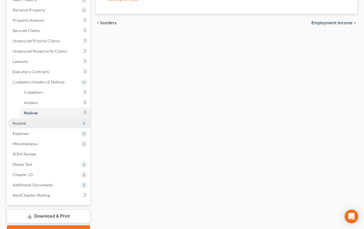
click at [51, 123] on span "Income" at bounding box center [49, 123] width 82 height 10
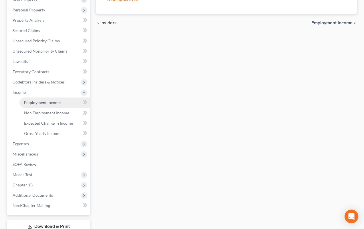
click at [59, 102] on span "Employment Income" at bounding box center [42, 102] width 37 height 5
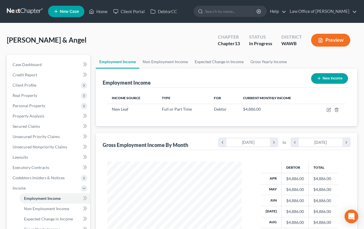
scroll to position [102, 146]
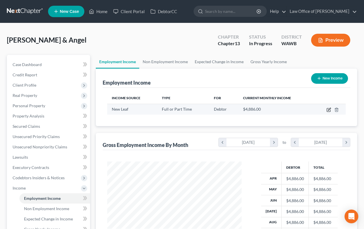
click at [216, 109] on icon "button" at bounding box center [328, 109] width 5 height 5
select select "0"
select select "50"
select select "0"
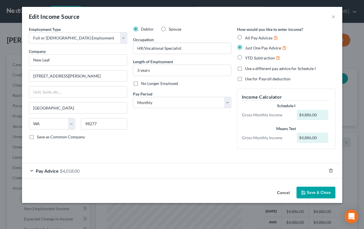
click at [90, 173] on div "Pay Advice $4,018.00" at bounding box center [174, 170] width 304 height 15
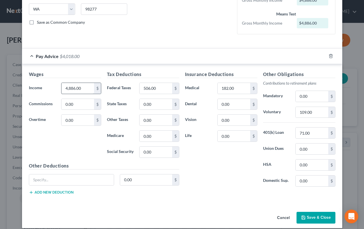
scroll to position [121, 0]
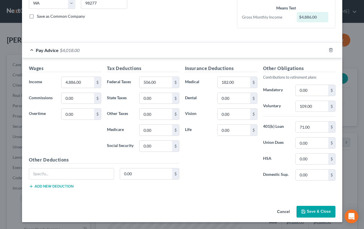
click at [216, 210] on button "Save & Close" at bounding box center [315, 212] width 39 height 12
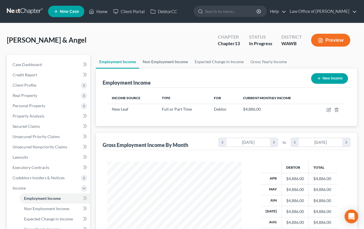
click at [158, 62] on link "Non Employment Income" at bounding box center [165, 62] width 52 height 14
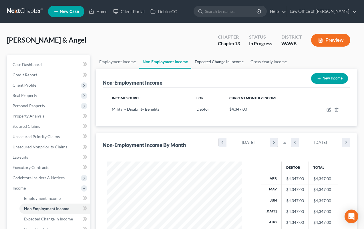
scroll to position [102, 146]
click at [216, 64] on link "Expected Change in Income" at bounding box center [219, 62] width 56 height 14
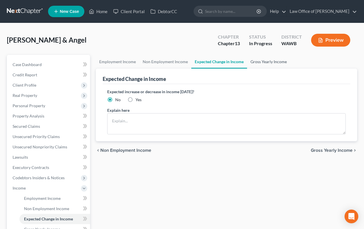
click at [216, 63] on link "Gross Yearly Income" at bounding box center [268, 62] width 43 height 14
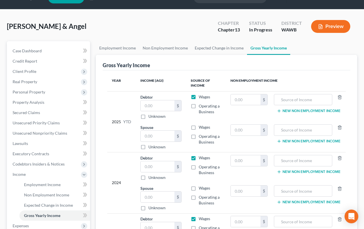
scroll to position [16, 0]
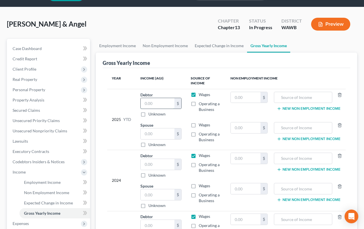
click at [162, 105] on input "text" at bounding box center [157, 103] width 33 height 11
type input "43,816.00"
click at [172, 49] on link "Non Employment Income" at bounding box center [165, 46] width 52 height 14
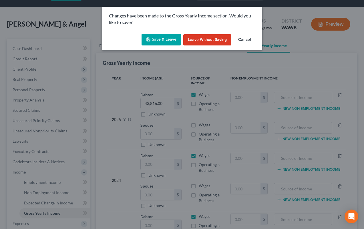
click at [169, 36] on button "Save & Leave" at bounding box center [160, 40] width 39 height 12
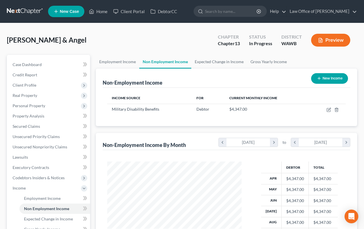
scroll to position [102, 146]
click at [216, 63] on link "Gross Yearly Income" at bounding box center [268, 62] width 43 height 14
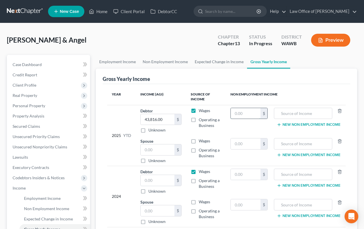
click at [216, 113] on input "text" at bounding box center [246, 113] width 30 height 11
type input "43,470"
type input "Military Benefits"
click at [216, 115] on input "43,470" at bounding box center [246, 113] width 30 height 11
type input "43,470.00"
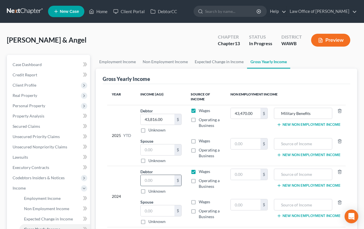
click at [156, 180] on input "text" at bounding box center [157, 180] width 33 height 11
click at [159, 146] on input "text" at bounding box center [157, 149] width 33 height 11
click at [158, 181] on input "text" at bounding box center [157, 180] width 33 height 11
type input "4"
type input "56,328.00"
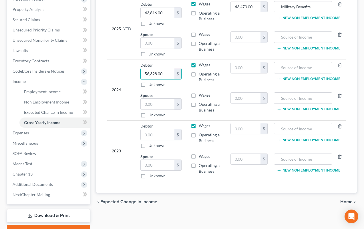
scroll to position [135, 0]
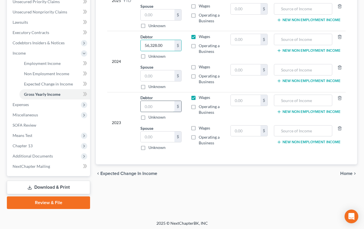
click at [154, 102] on input "text" at bounding box center [157, 106] width 33 height 11
type input "4"
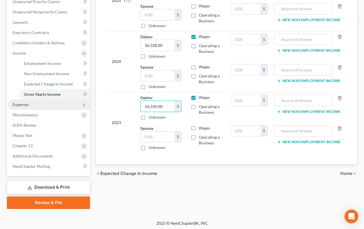
type input "54,339.00"
click at [58, 99] on span "Expenses" at bounding box center [49, 104] width 82 height 10
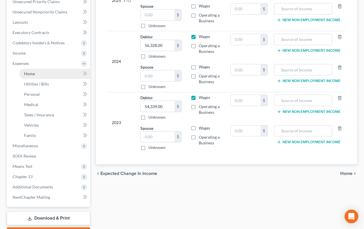
click at [54, 75] on link "Home" at bounding box center [54, 74] width 71 height 10
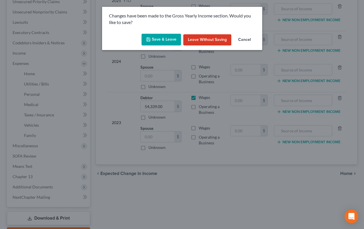
click at [162, 37] on button "Save & Leave" at bounding box center [160, 40] width 39 height 12
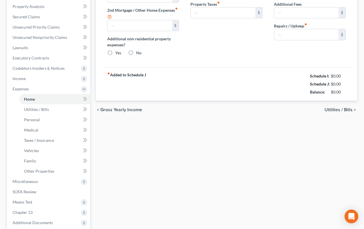
type input "1,380.00"
type input "0.00"
radio input "true"
type input "0.00"
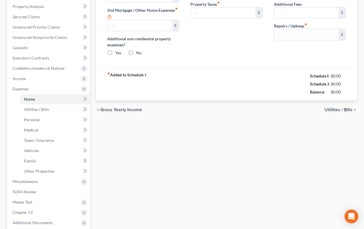
type input "0.00"
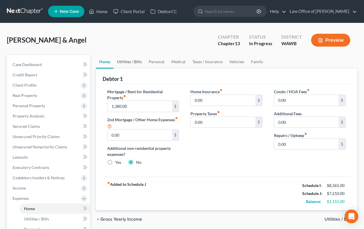
click at [130, 64] on link "Utilities / Bills" at bounding box center [129, 62] width 32 height 14
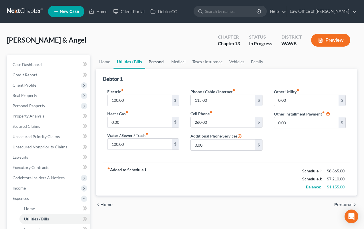
click at [152, 65] on link "Personal" at bounding box center [156, 62] width 23 height 14
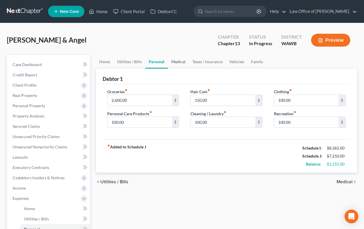
click at [182, 62] on link "Medical" at bounding box center [178, 62] width 21 height 14
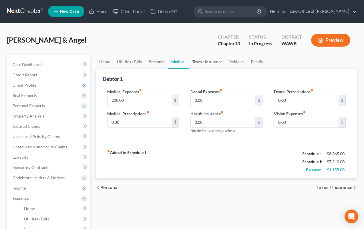
click at [209, 61] on link "Taxes / Insurance" at bounding box center [207, 62] width 37 height 14
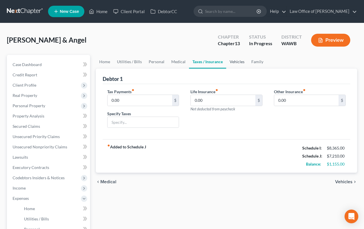
click at [216, 61] on link "Vehicles" at bounding box center [237, 62] width 22 height 14
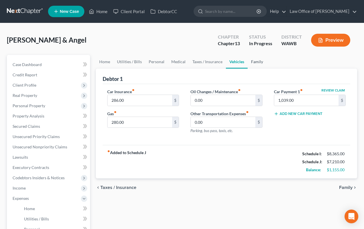
click at [216, 60] on link "Family" at bounding box center [257, 62] width 19 height 14
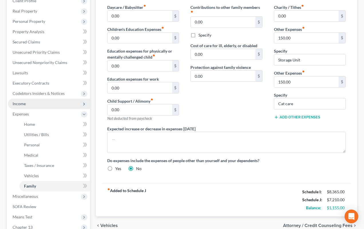
scroll to position [100, 0]
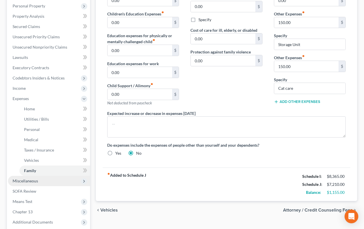
click at [37, 182] on span "Miscellaneous" at bounding box center [25, 180] width 25 height 5
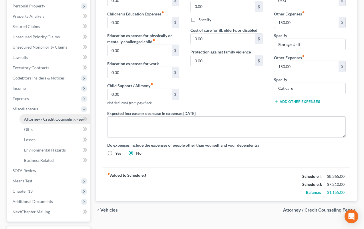
click at [59, 119] on span "Attorney / Credit Counseling Fees" at bounding box center [54, 119] width 60 height 5
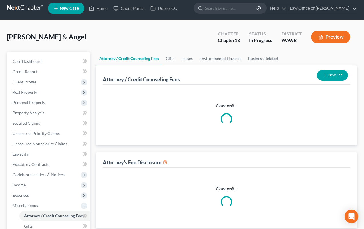
select select "0"
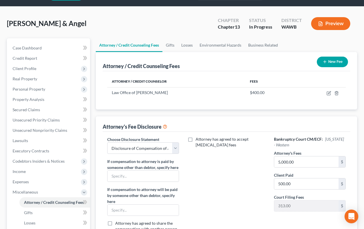
scroll to position [28, 0]
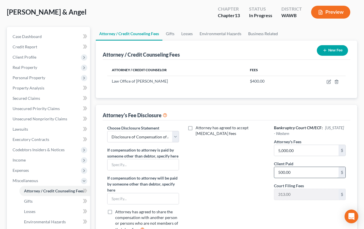
click at [216, 172] on input "500.00" at bounding box center [306, 172] width 64 height 11
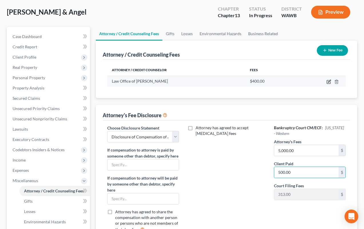
click at [216, 81] on icon "button" at bounding box center [329, 81] width 3 height 3
select select "50"
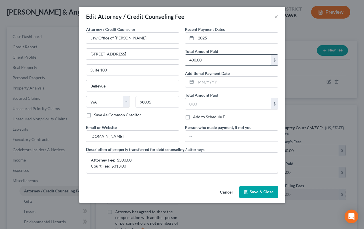
click at [206, 60] on input "400.00" at bounding box center [228, 60] width 86 height 11
type input "813.00"
click at [216, 190] on span "Save & Close" at bounding box center [262, 192] width 24 height 5
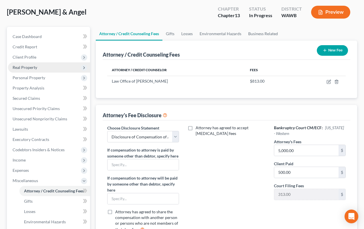
click at [59, 62] on span "Real Property" at bounding box center [49, 67] width 82 height 10
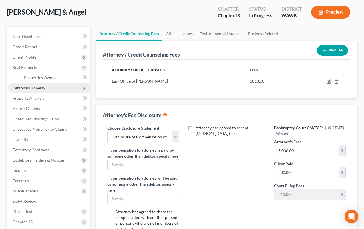
click at [50, 87] on span "Personal Property" at bounding box center [49, 88] width 82 height 10
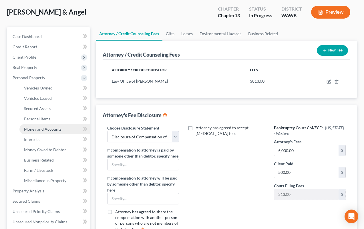
click at [51, 127] on span "Money and Accounts" at bounding box center [42, 129] width 37 height 5
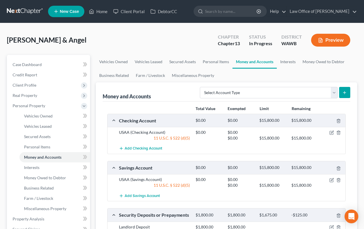
click at [28, 12] on link at bounding box center [25, 11] width 37 height 10
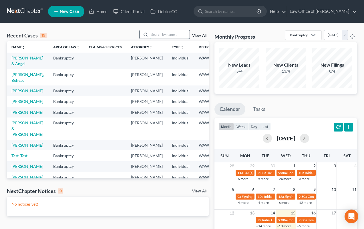
click at [165, 35] on input "search" at bounding box center [170, 34] width 40 height 8
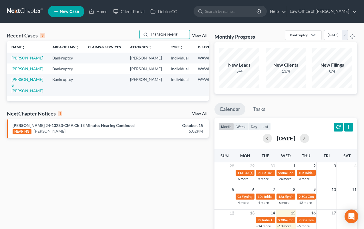
type input "[PERSON_NAME]"
click at [18, 60] on link "[PERSON_NAME]" at bounding box center [27, 57] width 32 height 5
select select "0"
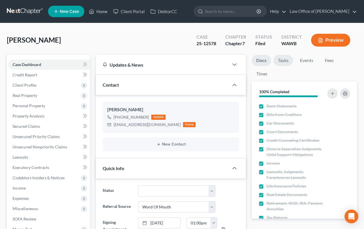
click at [287, 61] on link "Tasks" at bounding box center [283, 60] width 20 height 11
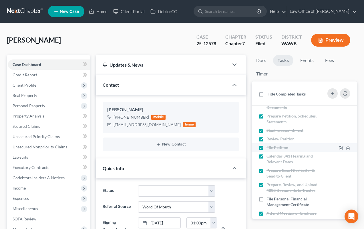
scroll to position [84, 0]
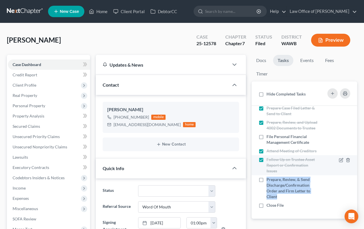
drag, startPoint x: 260, startPoint y: 182, endPoint x: 259, endPoint y: 174, distance: 7.5
click at [259, 174] on ul "Initial Consultation Receive and Review Documents Prepare Petition, Schedules, …" at bounding box center [304, 118] width 96 height 183
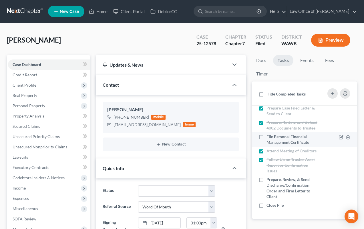
click at [266, 137] on label "File Personal Financial Management Certificate" at bounding box center [292, 139] width 53 height 11
click at [269, 137] on input "File Personal Financial Management Certificate" at bounding box center [271, 136] width 4 height 4
checkbox input "true"
click at [219, 46] on div "Case 25-12578" at bounding box center [206, 40] width 29 height 17
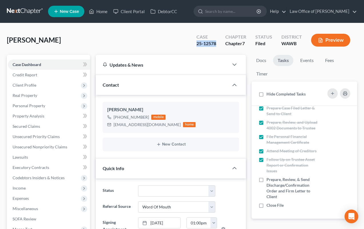
drag, startPoint x: 219, startPoint y: 45, endPoint x: 196, endPoint y: 45, distance: 22.9
click at [196, 45] on div "Case 25-12578" at bounding box center [206, 40] width 29 height 17
copy div "25-12578"
click at [22, 12] on link at bounding box center [25, 11] width 37 height 10
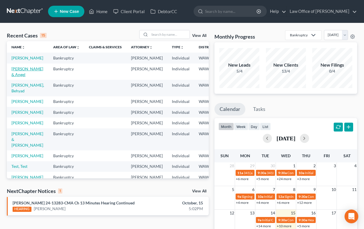
click at [19, 77] on link "[PERSON_NAME] & Angel" at bounding box center [27, 71] width 32 height 11
select select "6"
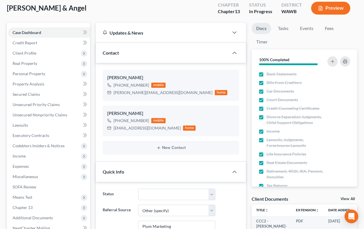
scroll to position [59, 0]
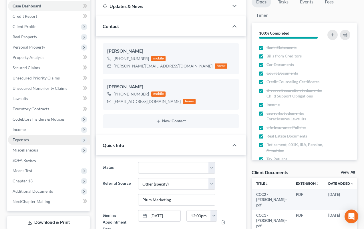
click at [58, 139] on span "Expenses" at bounding box center [49, 140] width 82 height 10
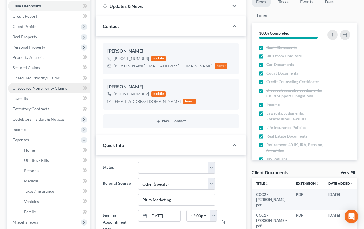
click at [55, 88] on span "Unsecured Nonpriority Claims" at bounding box center [40, 88] width 55 height 5
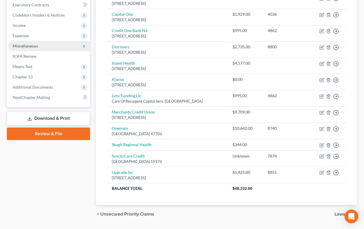
scroll to position [160, 0]
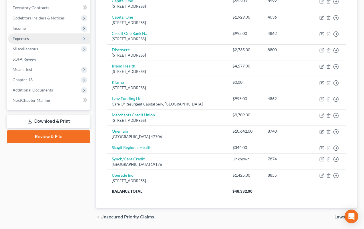
click at [40, 39] on span "Expenses" at bounding box center [49, 38] width 82 height 10
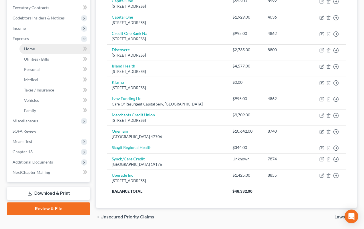
click at [42, 46] on link "Home" at bounding box center [54, 49] width 71 height 10
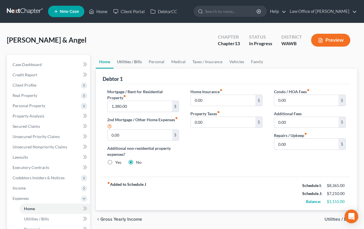
click at [136, 63] on link "Utilities / Bills" at bounding box center [129, 62] width 32 height 14
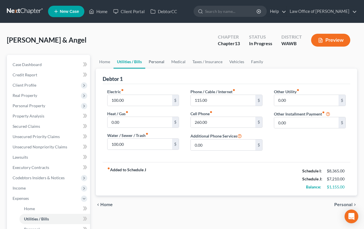
click at [158, 67] on link "Personal" at bounding box center [156, 62] width 23 height 14
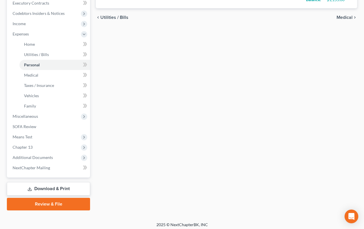
scroll to position [167, 0]
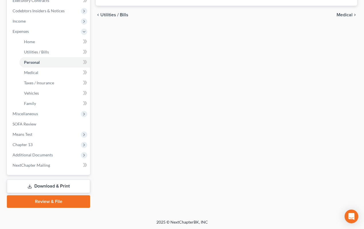
click at [47, 188] on link "Download & Print" at bounding box center [48, 186] width 83 height 13
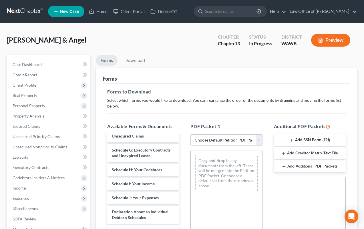
scroll to position [139, 0]
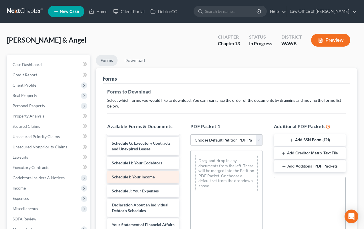
click at [184, 168] on div "CCC2 - Bowden, Angela-pdf CCC1 - Bowden, Nathaniel-pdf Voluntary Petition for I…" at bounding box center [143, 165] width 81 height 339
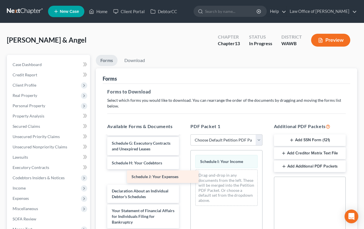
drag, startPoint x: 160, startPoint y: 181, endPoint x: 261, endPoint y: 181, distance: 101.2
click at [184, 181] on div "Schedule J: Your Expenses CCC2 - Bowden, Angela-pdf CCC1 - Bowden, Nathaniel-pd…" at bounding box center [143, 158] width 81 height 325
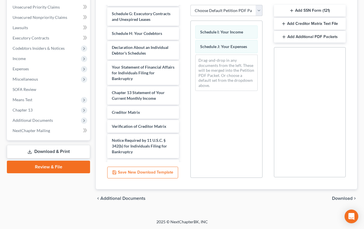
click at [341, 196] on span "Download" at bounding box center [342, 198] width 21 height 5
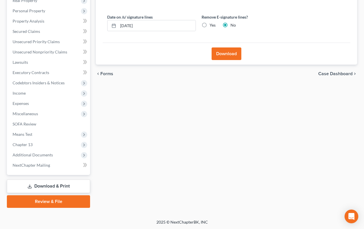
click at [232, 51] on button "Download" at bounding box center [227, 53] width 30 height 13
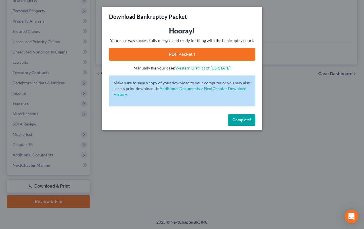
click at [172, 55] on link "PDF Packet 1" at bounding box center [182, 54] width 146 height 13
click at [238, 123] on button "Complete!" at bounding box center [241, 119] width 27 height 11
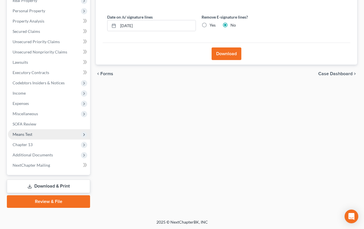
click at [57, 134] on span "Means Test" at bounding box center [49, 134] width 82 height 10
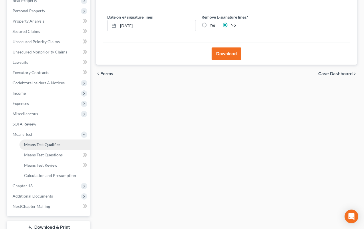
click at [57, 141] on link "Means Test Qualifier" at bounding box center [54, 144] width 71 height 10
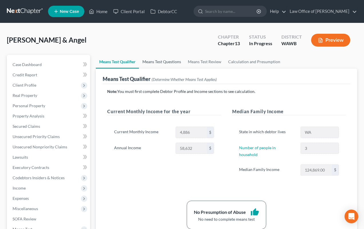
click at [171, 62] on link "Means Test Questions" at bounding box center [161, 62] width 45 height 14
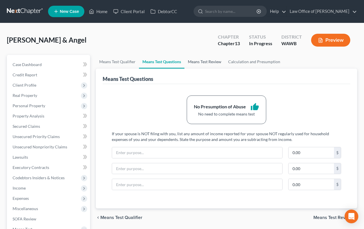
click at [199, 61] on link "Means Test Review" at bounding box center [204, 62] width 40 height 14
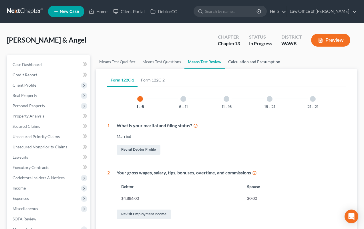
click at [250, 62] on link "Calculation and Presumption" at bounding box center [254, 62] width 59 height 14
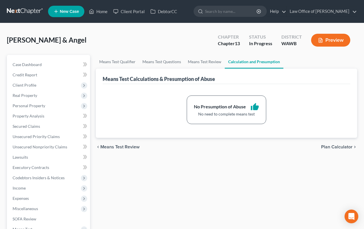
click at [27, 13] on link at bounding box center [25, 11] width 37 height 10
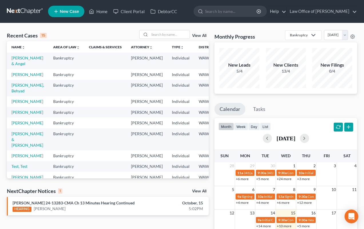
click at [197, 190] on link "View All" at bounding box center [199, 191] width 14 height 4
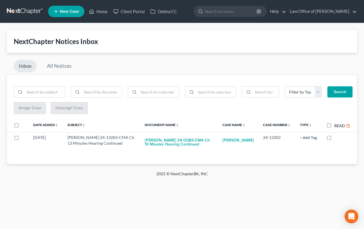
click at [334, 125] on label "Read" at bounding box center [342, 125] width 16 height 7
click at [336, 125] on input "Read" at bounding box center [338, 124] width 4 height 4
checkbox input "true"
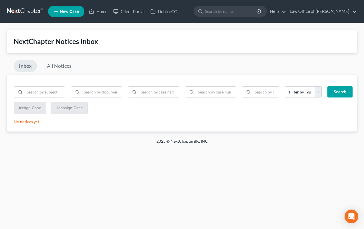
click at [25, 10] on link at bounding box center [25, 11] width 37 height 10
